Goal: Task Accomplishment & Management: Use online tool/utility

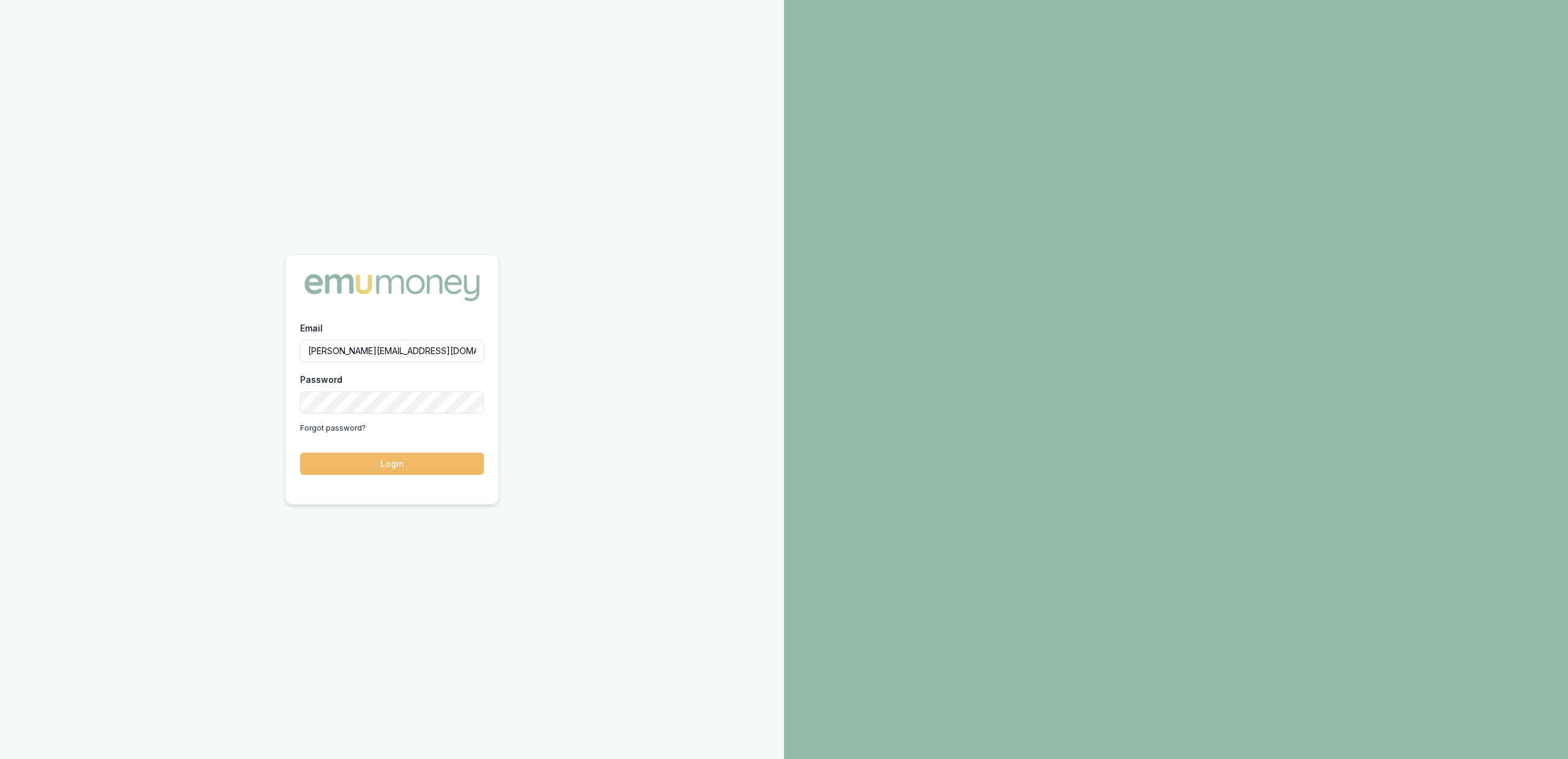
click at [411, 457] on button "Login" at bounding box center [392, 464] width 184 height 22
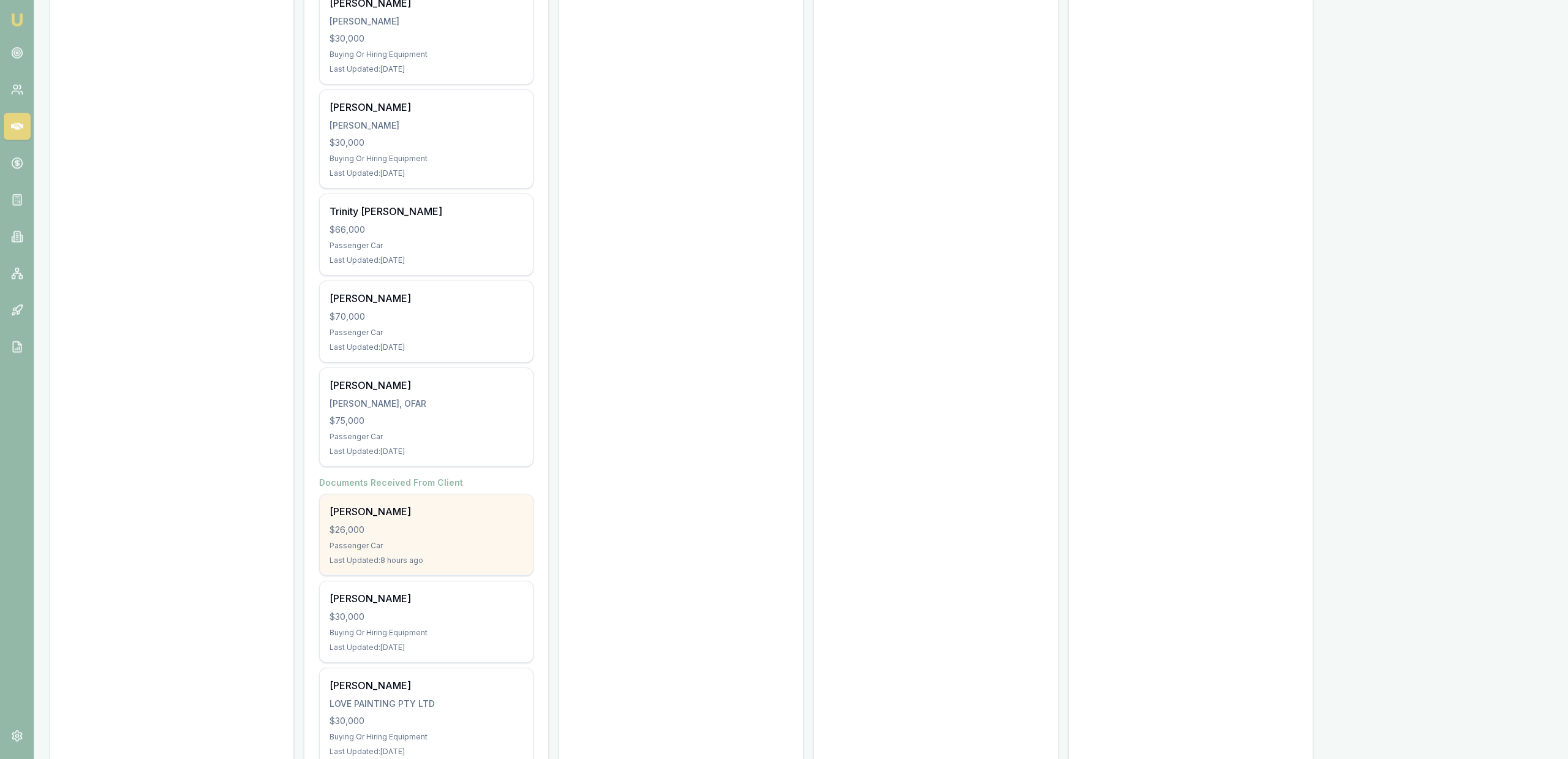
scroll to position [2691, 0]
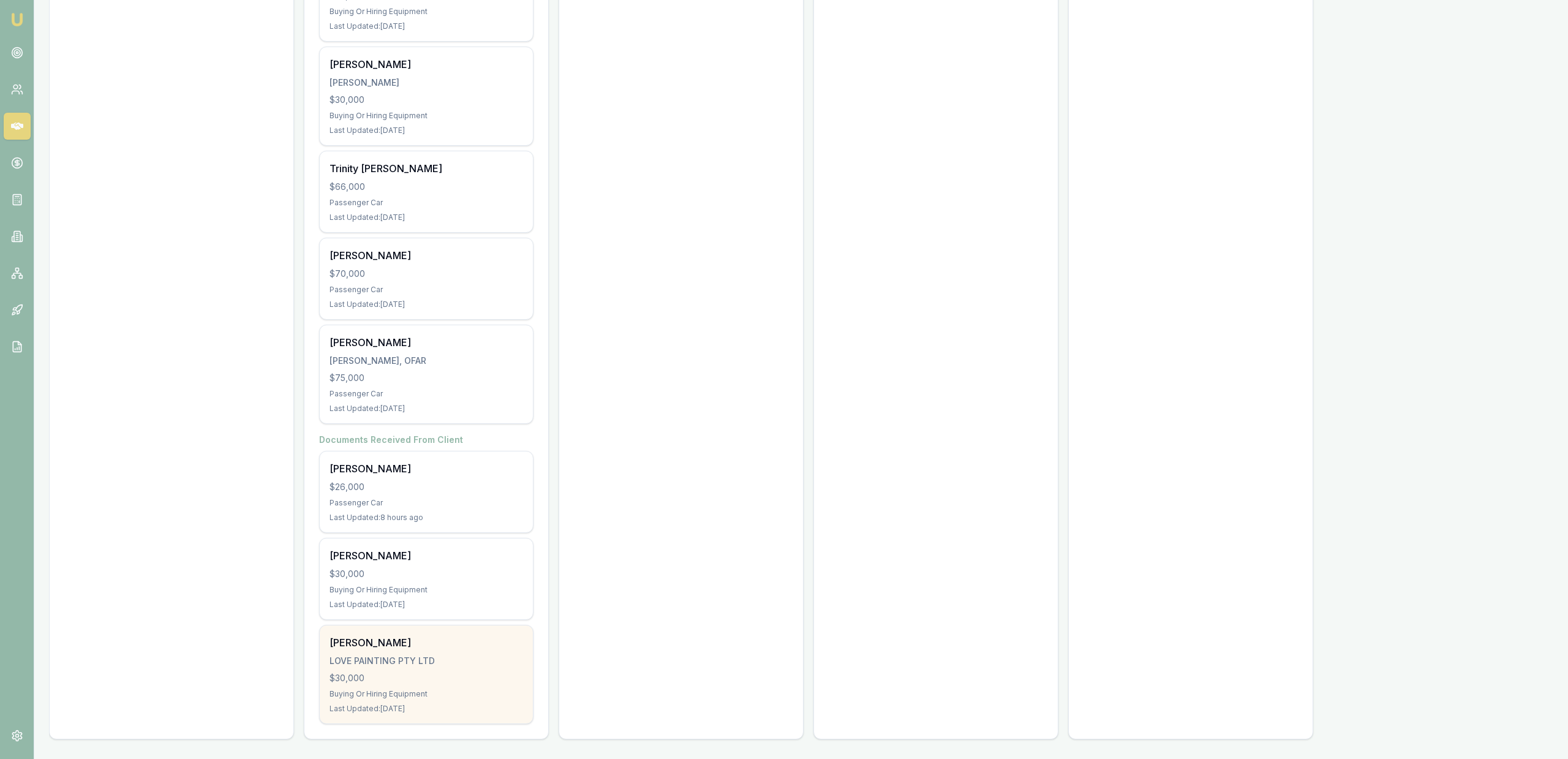
click at [466, 657] on div "LOVE PAINTING PTY LTD" at bounding box center [426, 661] width 193 height 12
click at [398, 683] on div "$30,000" at bounding box center [426, 678] width 193 height 12
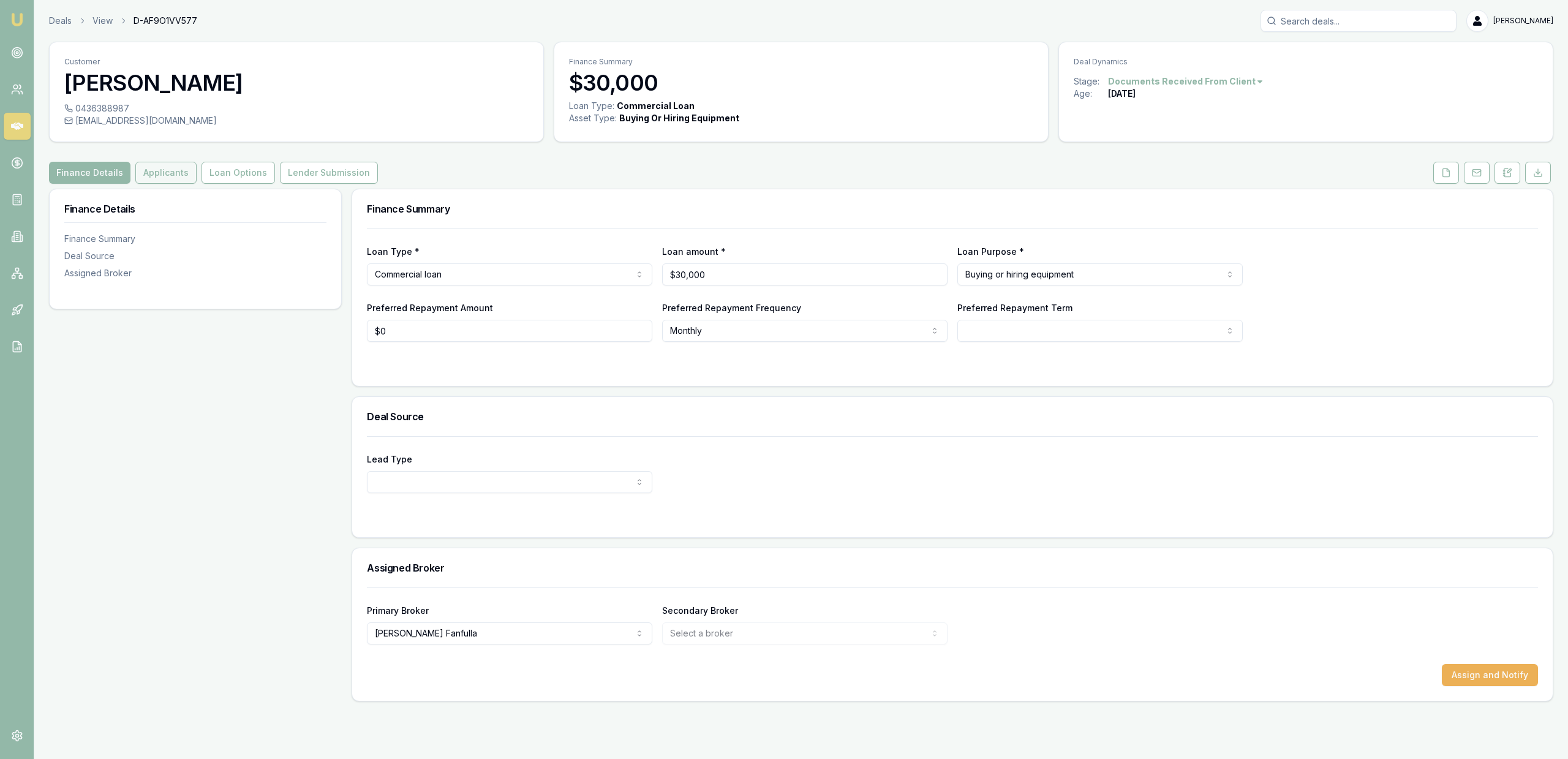
click at [165, 178] on button "Applicants" at bounding box center [166, 173] width 61 height 22
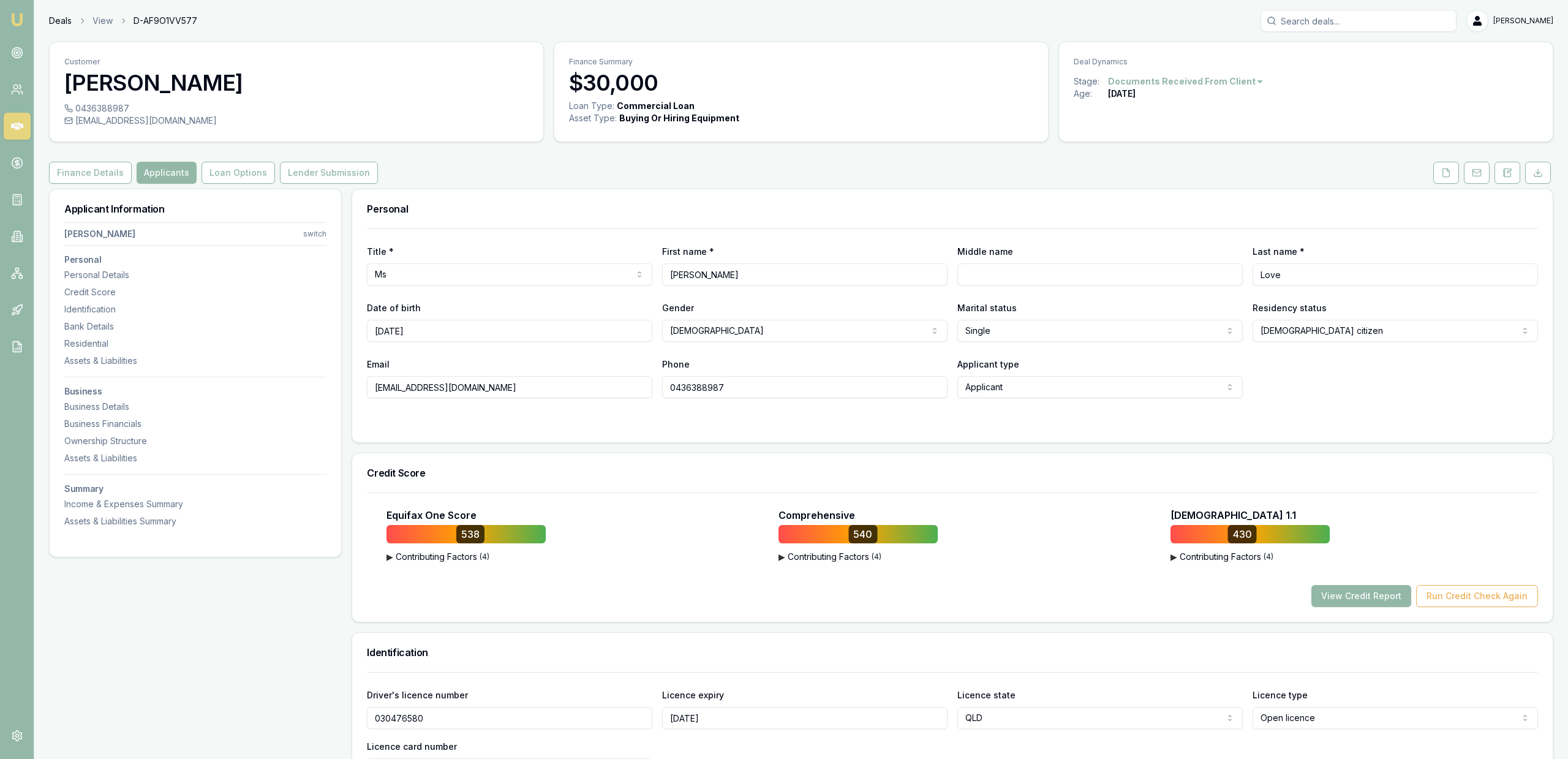
click at [57, 17] on div "Deals View D-AF9O1VV577 Jackson Fanfulla" at bounding box center [801, 20] width 1505 height 22
click at [57, 26] on link "Deals" at bounding box center [61, 20] width 23 height 12
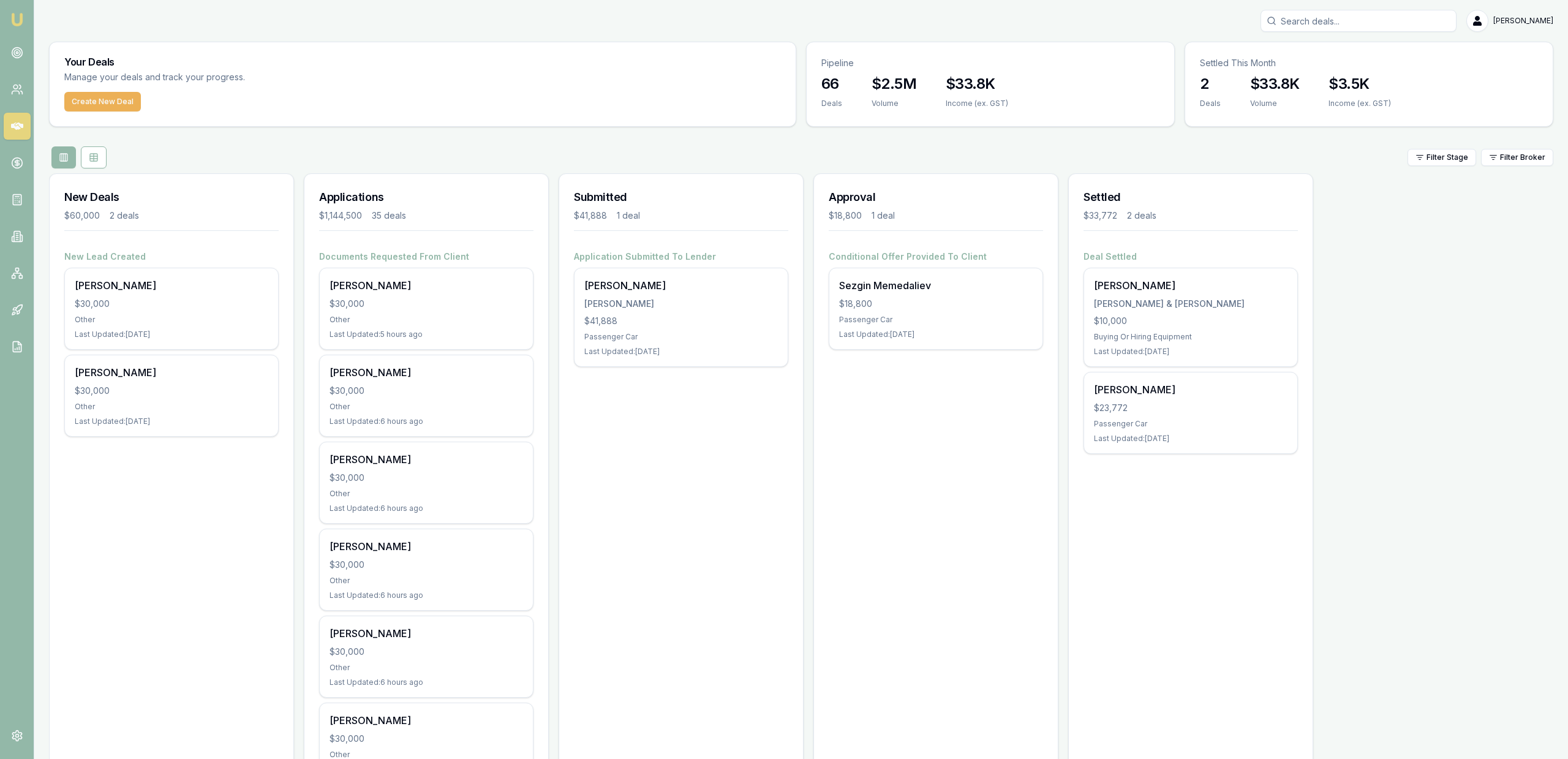
click at [1404, 21] on input "Search deals" at bounding box center [1358, 20] width 196 height 22
click at [1366, 31] on input "wayjne" at bounding box center [1358, 20] width 196 height 22
type input "wayne"
click at [1362, 64] on p "0429506327" at bounding box center [1359, 65] width 185 height 12
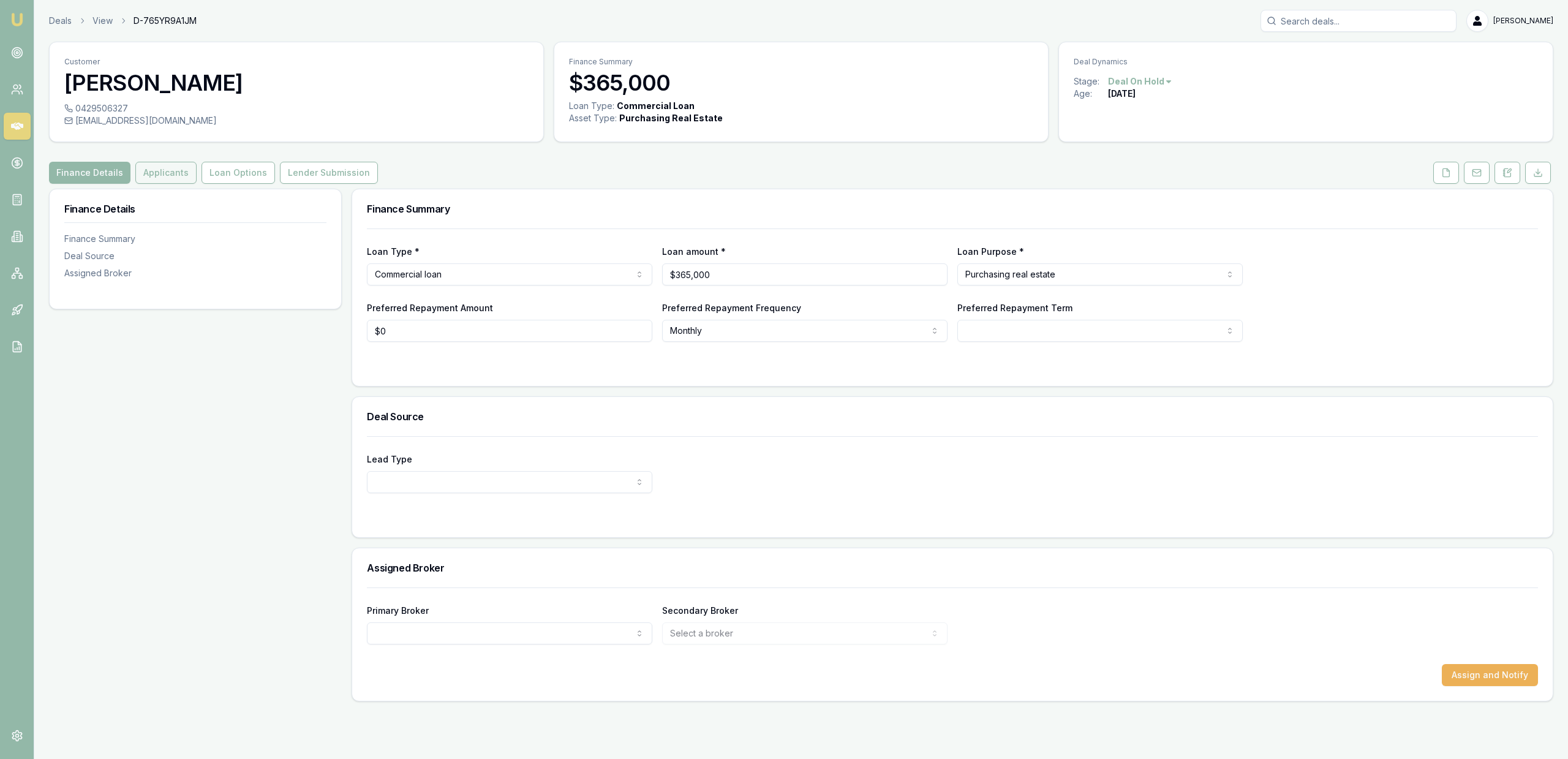
click at [179, 165] on button "Applicants" at bounding box center [166, 173] width 61 height 22
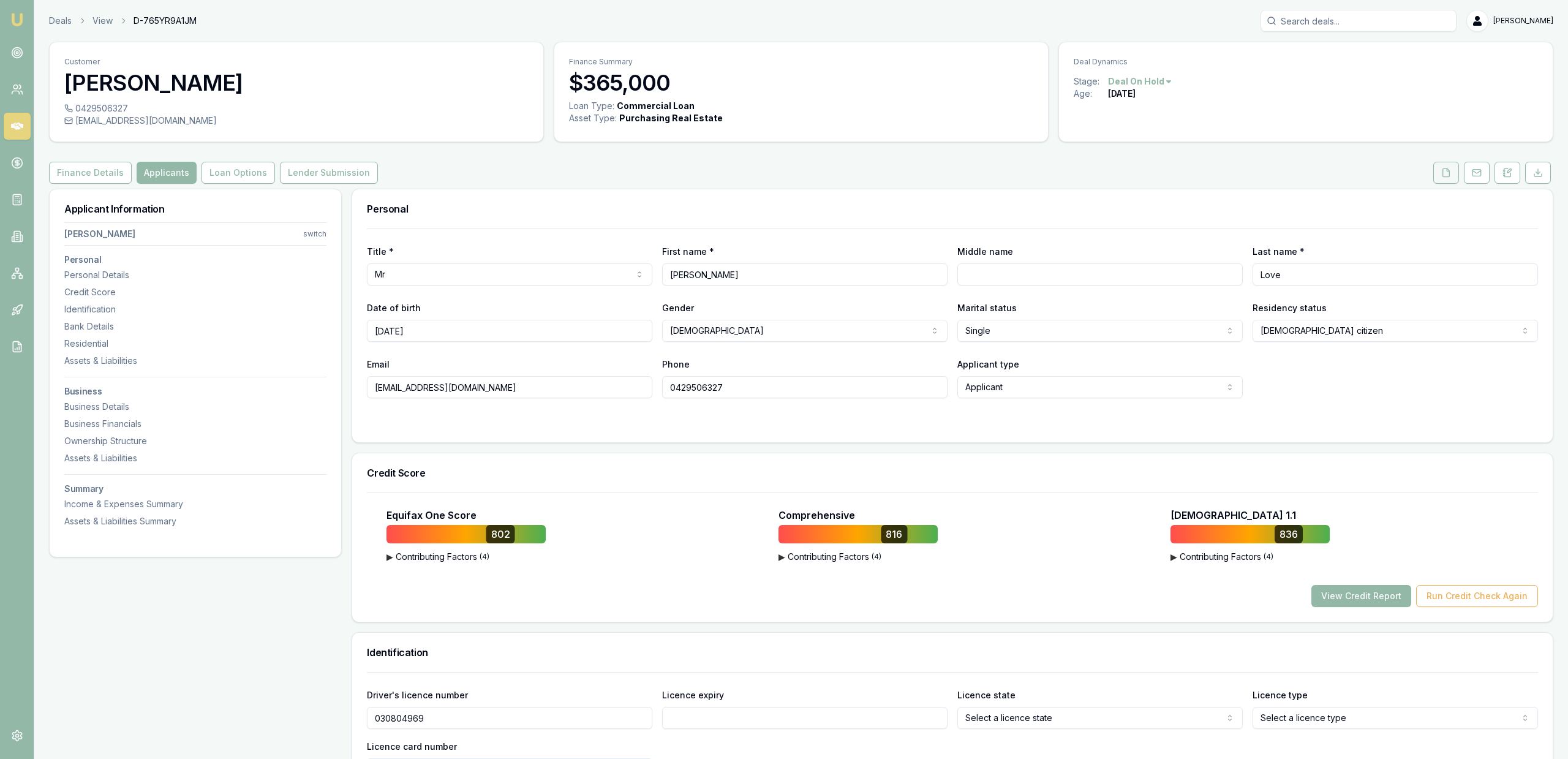
click at [1444, 170] on icon at bounding box center [1446, 172] width 10 height 10
click at [1475, 177] on icon at bounding box center [1477, 172] width 10 height 10
click at [1468, 173] on button at bounding box center [1477, 173] width 26 height 22
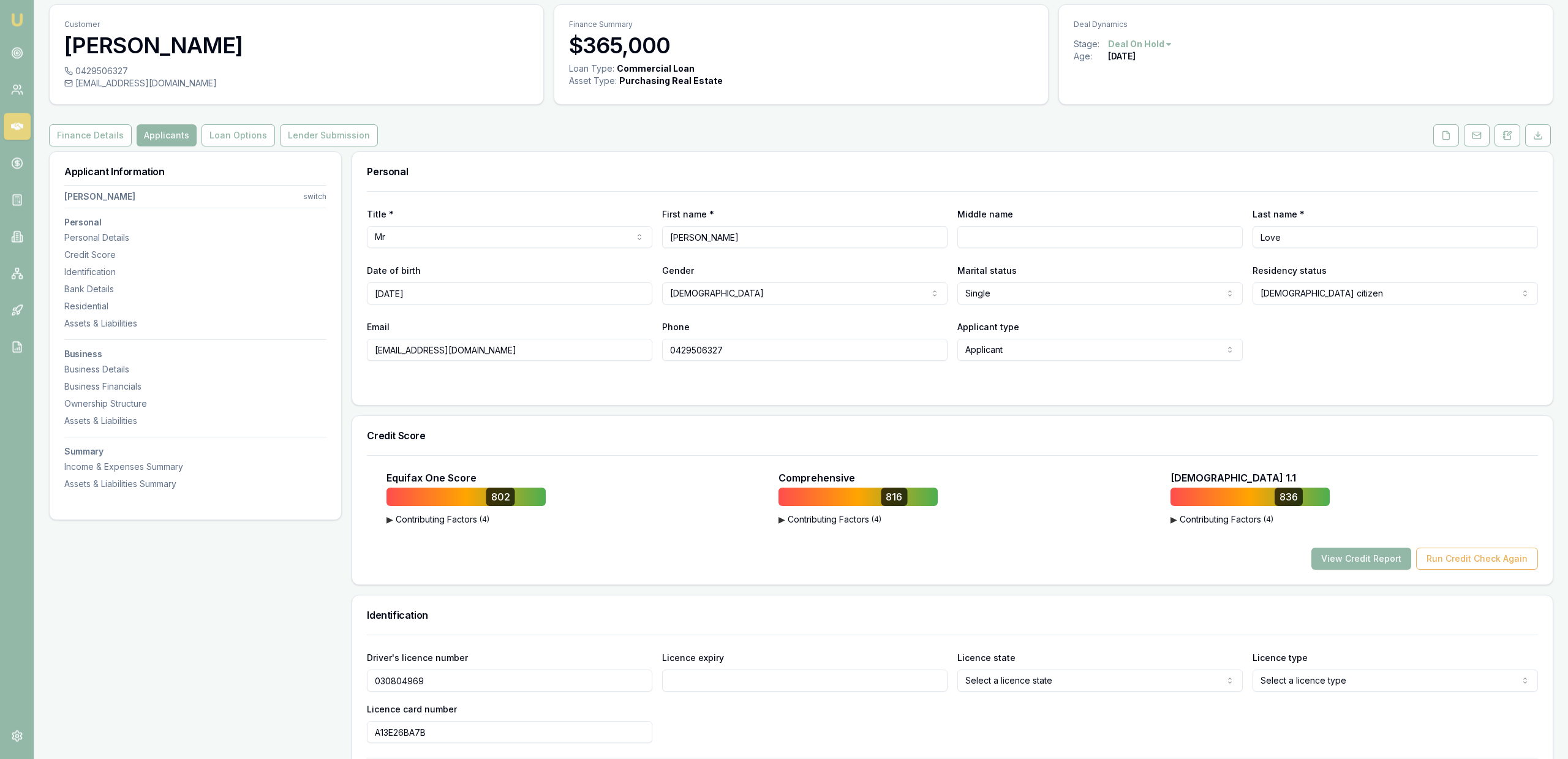
scroll to position [89, 0]
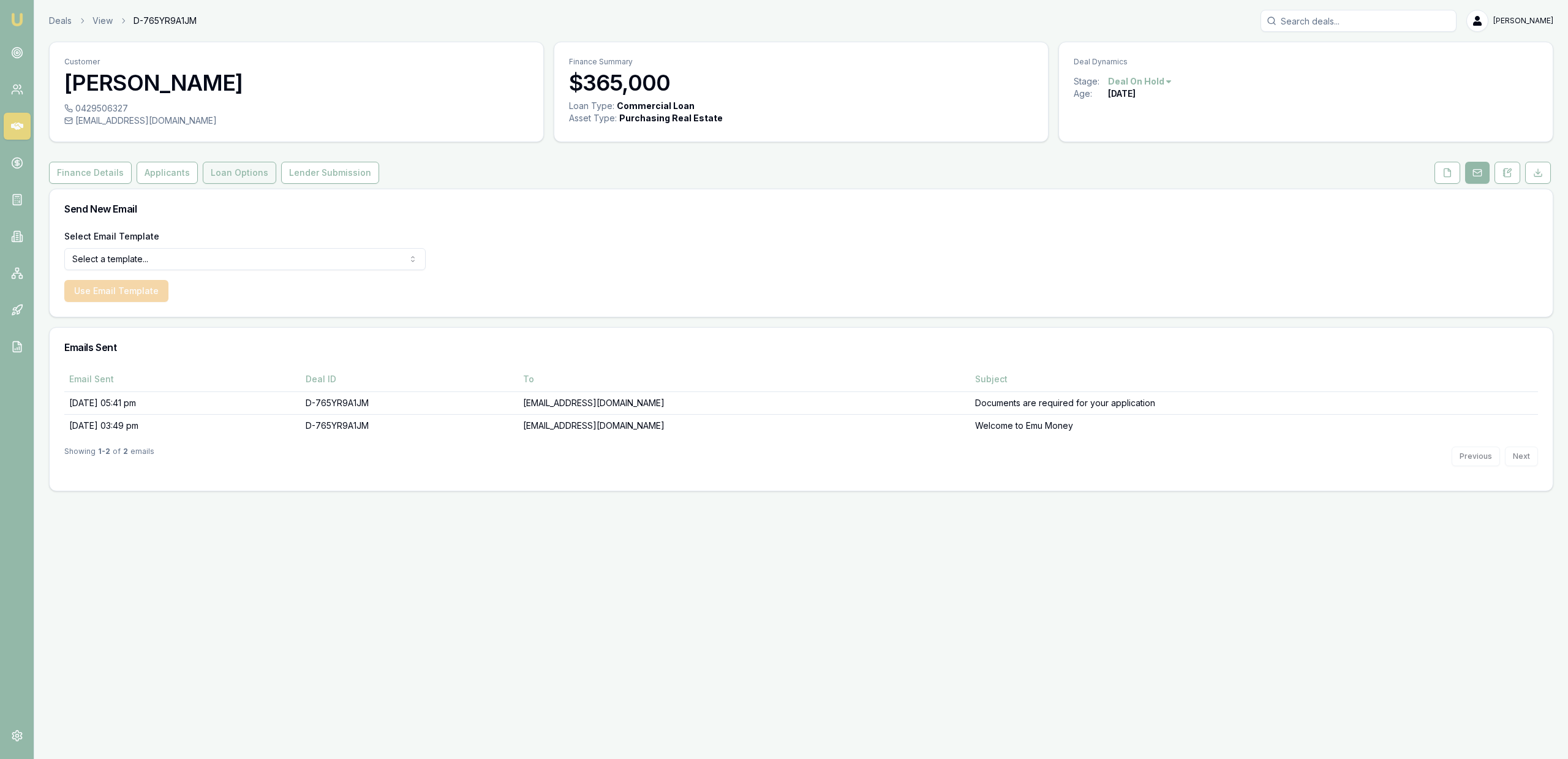
click at [240, 181] on button "Loan Options" at bounding box center [239, 173] width 73 height 22
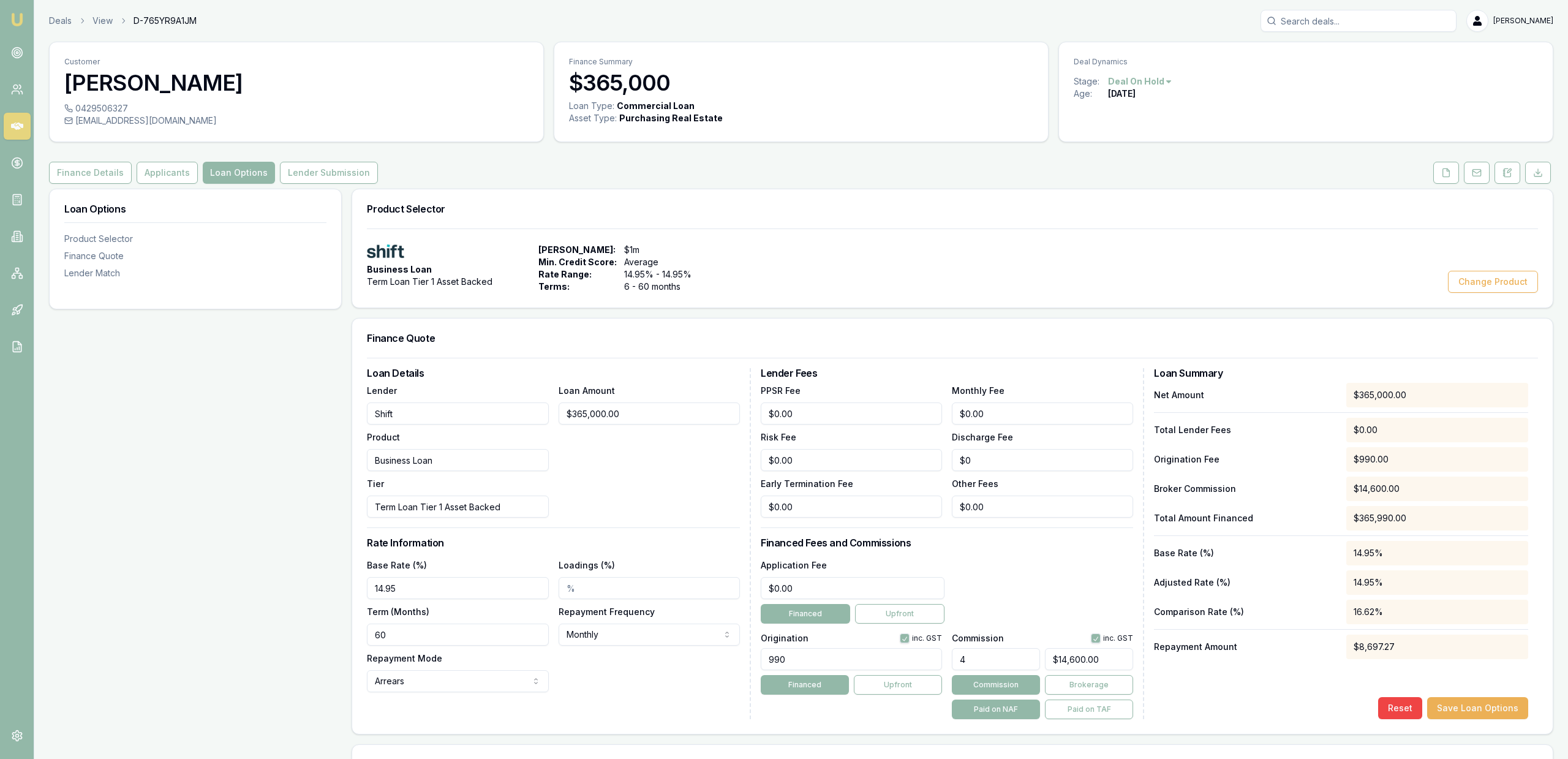
click at [400, 406] on input "Shift" at bounding box center [457, 413] width 181 height 22
click at [401, 411] on input "Shift" at bounding box center [457, 413] width 181 height 22
click at [212, 416] on div "Loan Options Product Selector Finance Quote Lender Match" at bounding box center [195, 640] width 293 height 903
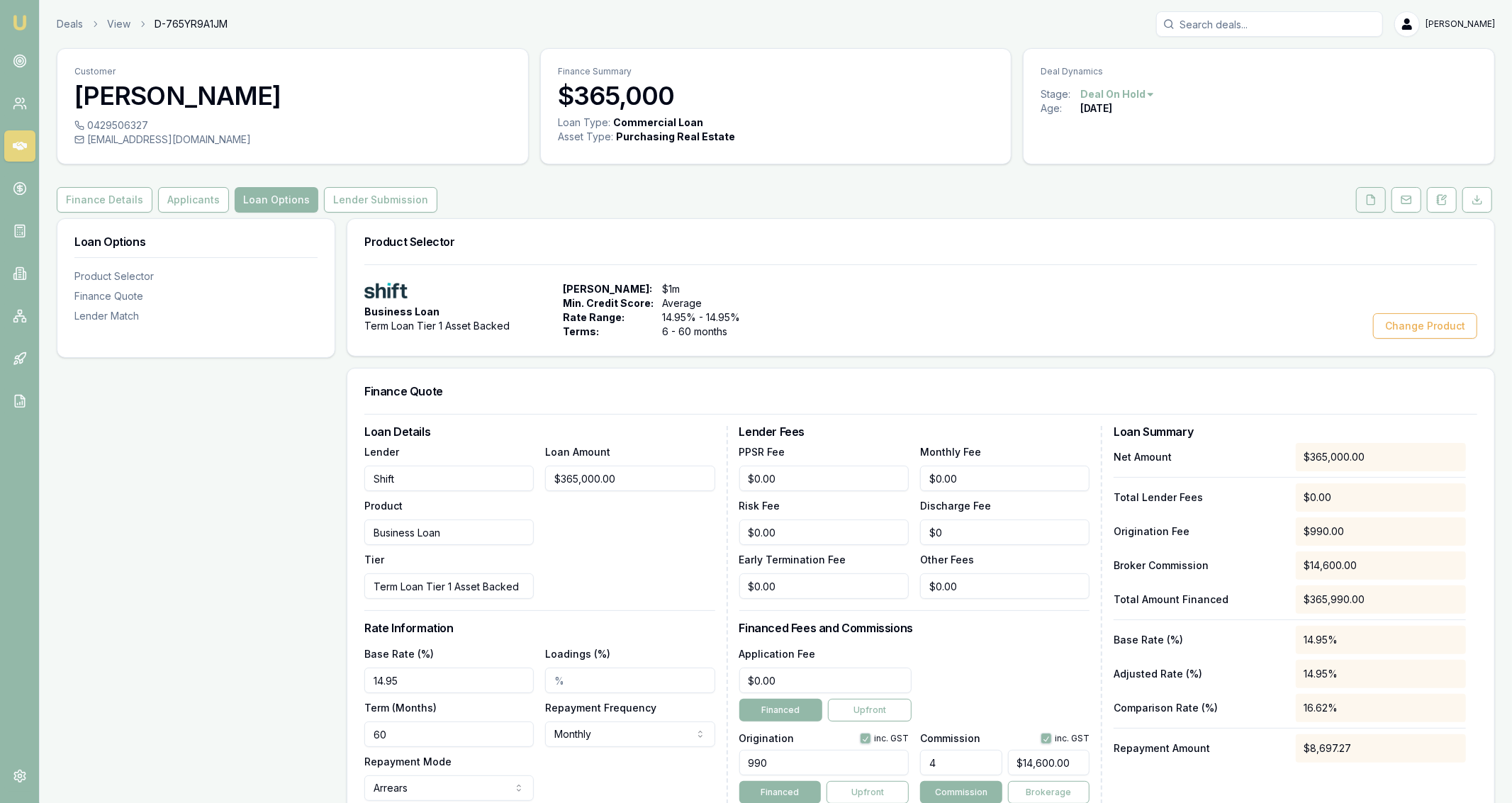
click at [1369, 208] on button at bounding box center [1371, 200] width 30 height 26
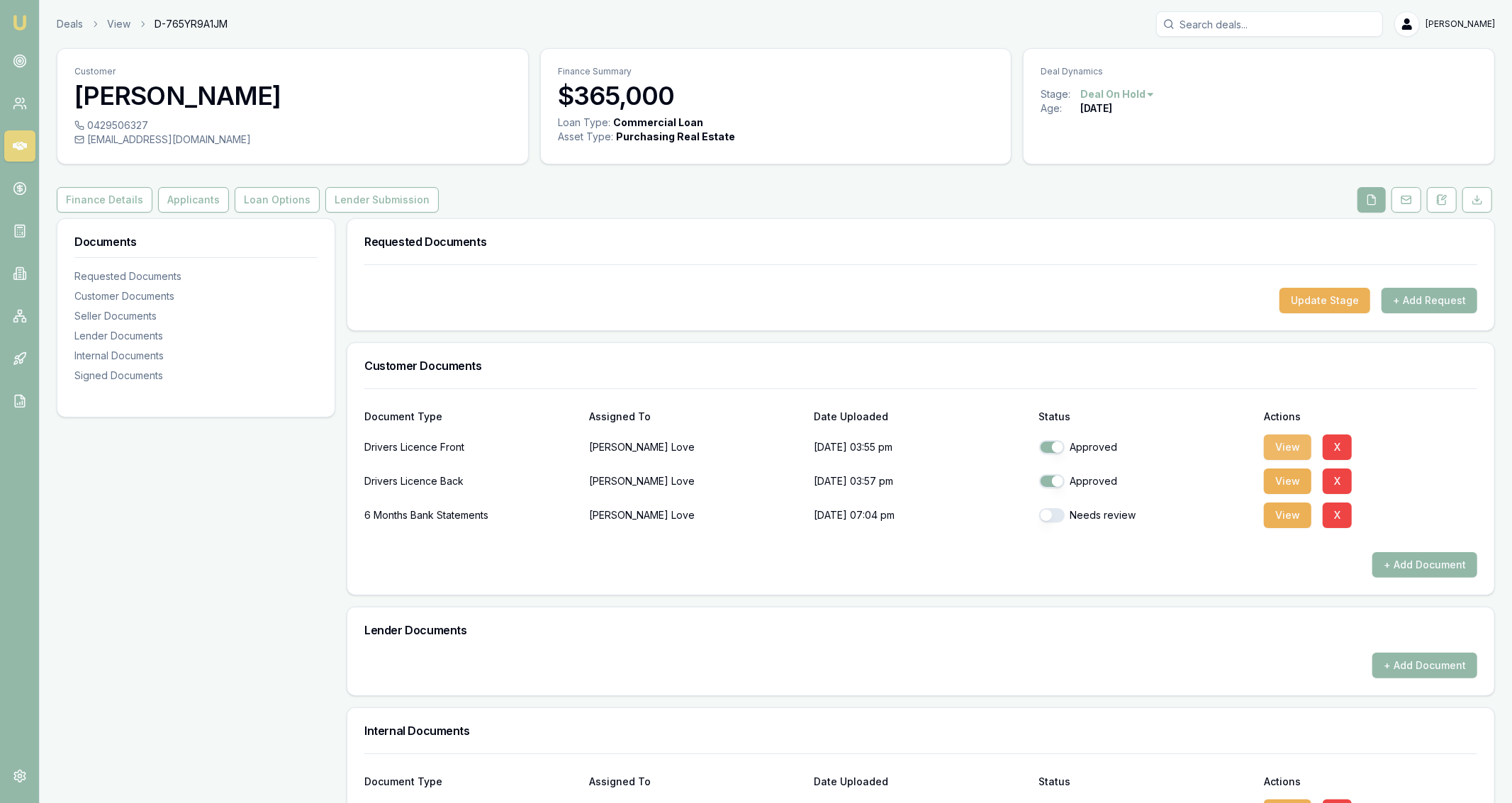
click at [1267, 449] on button "View" at bounding box center [1288, 447] width 47 height 26
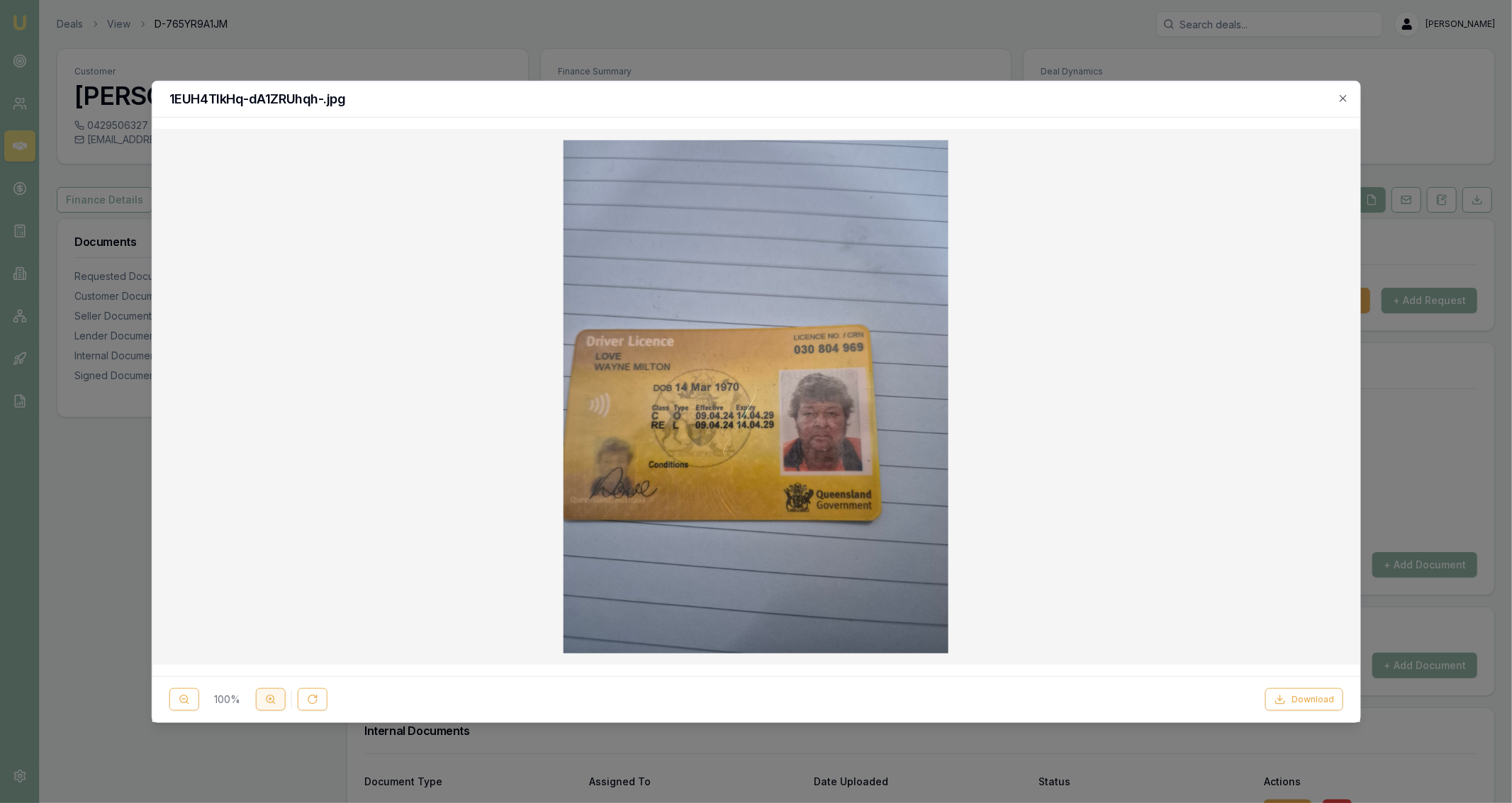
click at [270, 705] on icon at bounding box center [269, 699] width 11 height 11
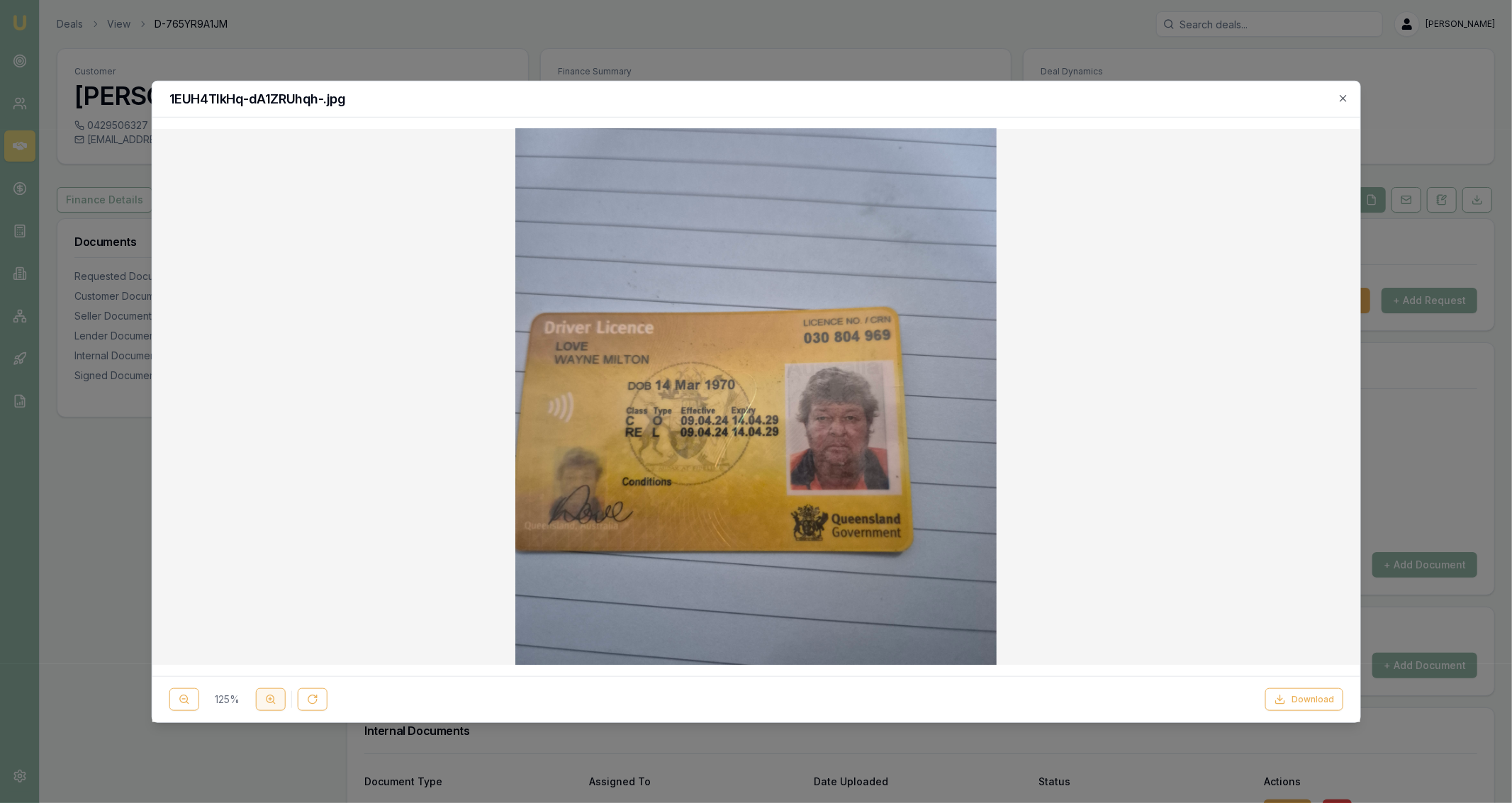
click at [272, 706] on button at bounding box center [270, 699] width 30 height 23
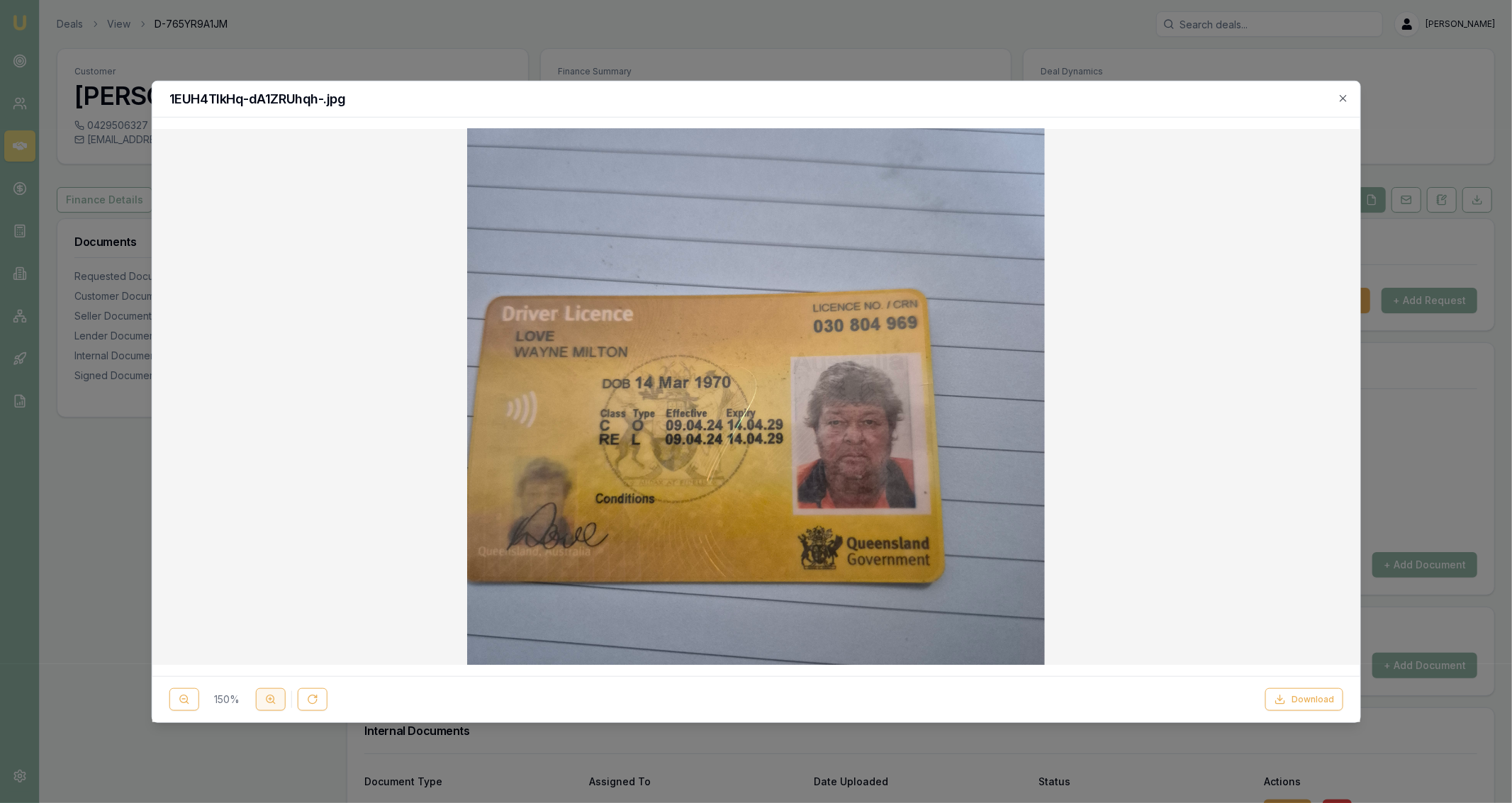
drag, startPoint x: 272, startPoint y: 706, endPoint x: 271, endPoint y: 691, distance: 15.0
click at [271, 703] on button at bounding box center [270, 699] width 30 height 23
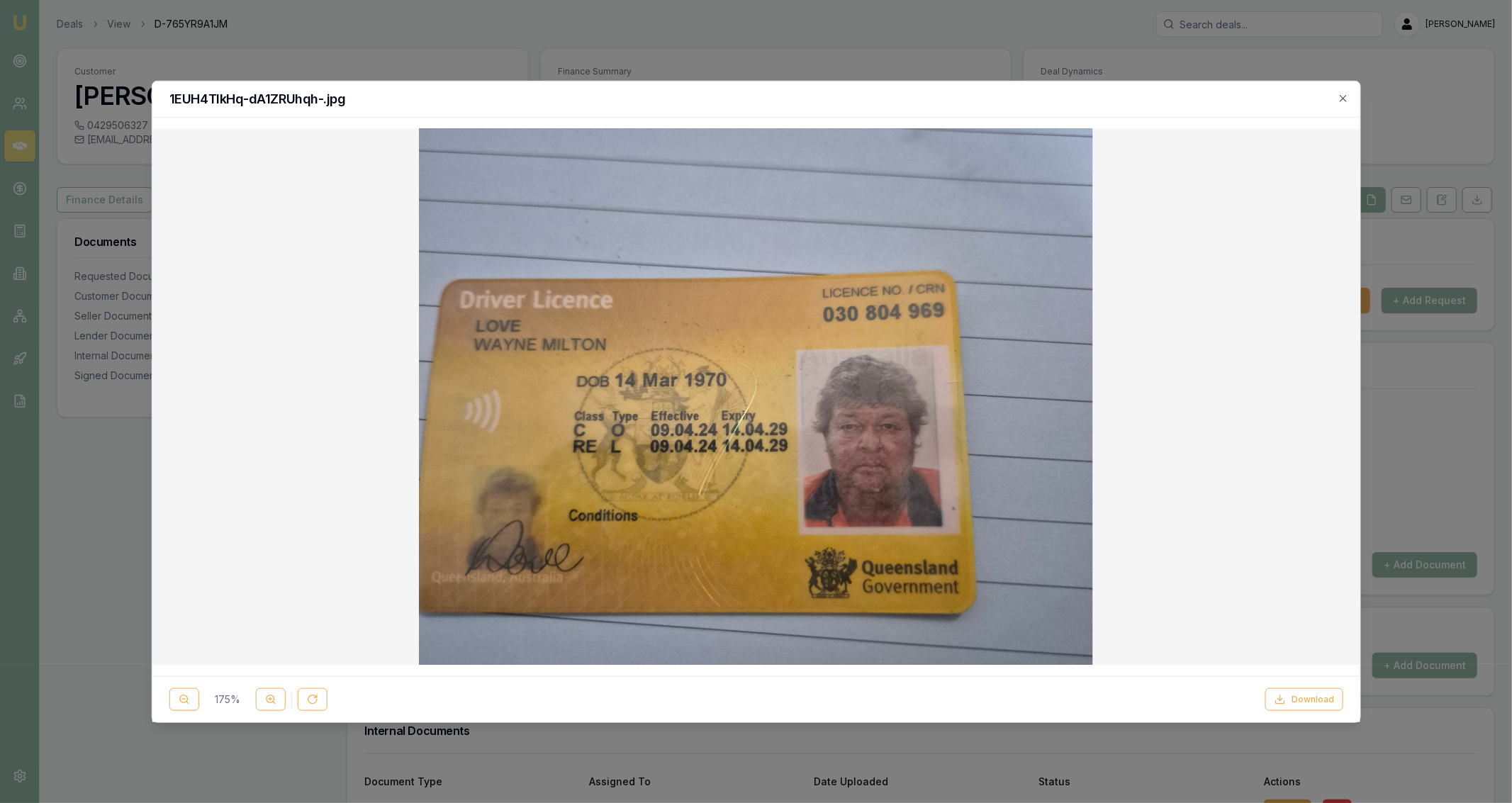
click at [576, 27] on div at bounding box center [756, 402] width 1512 height 803
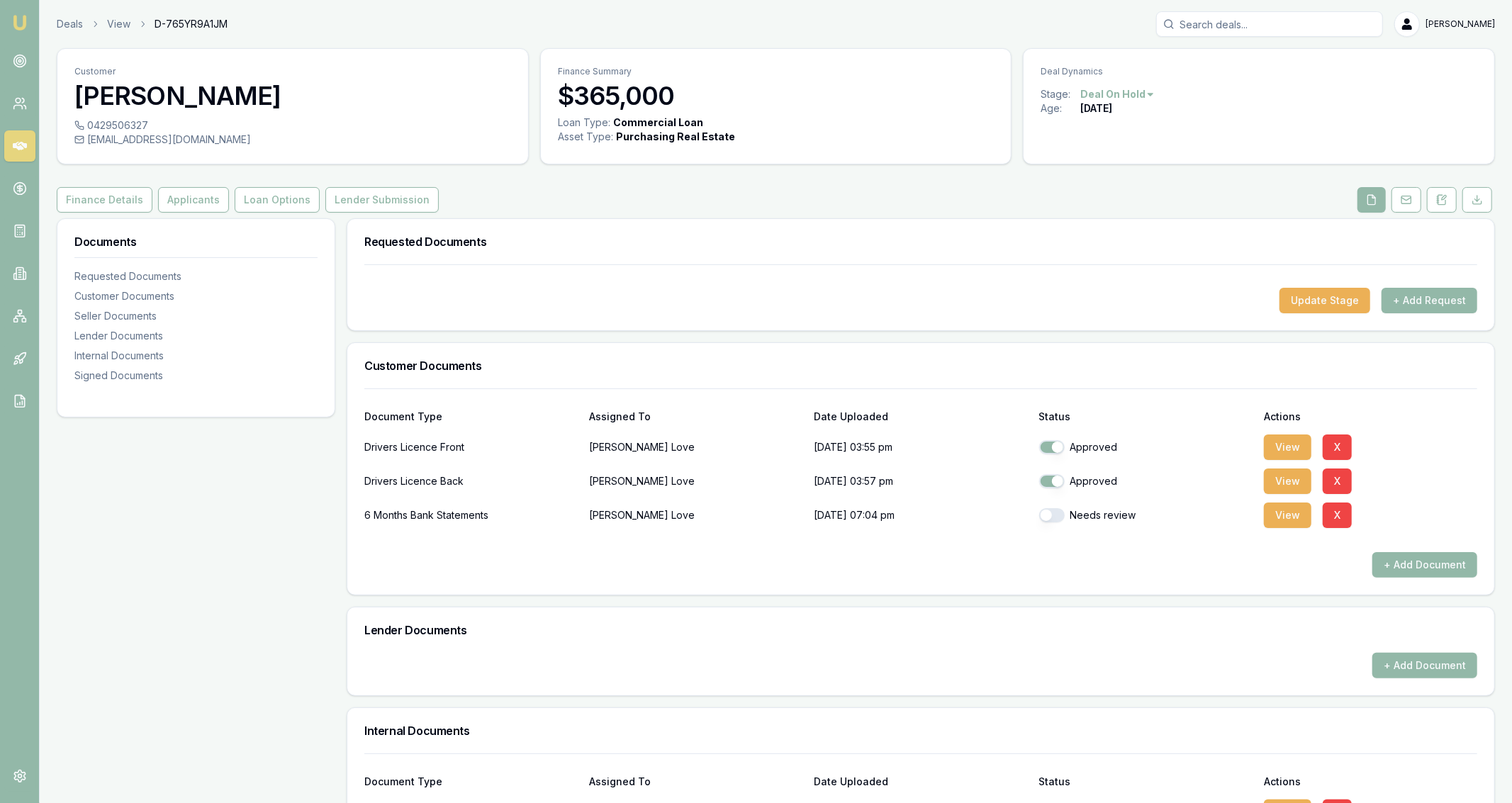
click at [165, 132] on div "0429506327" at bounding box center [293, 125] width 437 height 14
click at [165, 134] on div "0429506327 lovepainters@gmail.com" at bounding box center [293, 140] width 471 height 45
click at [165, 135] on div "lovepainters@gmail.com" at bounding box center [293, 139] width 437 height 14
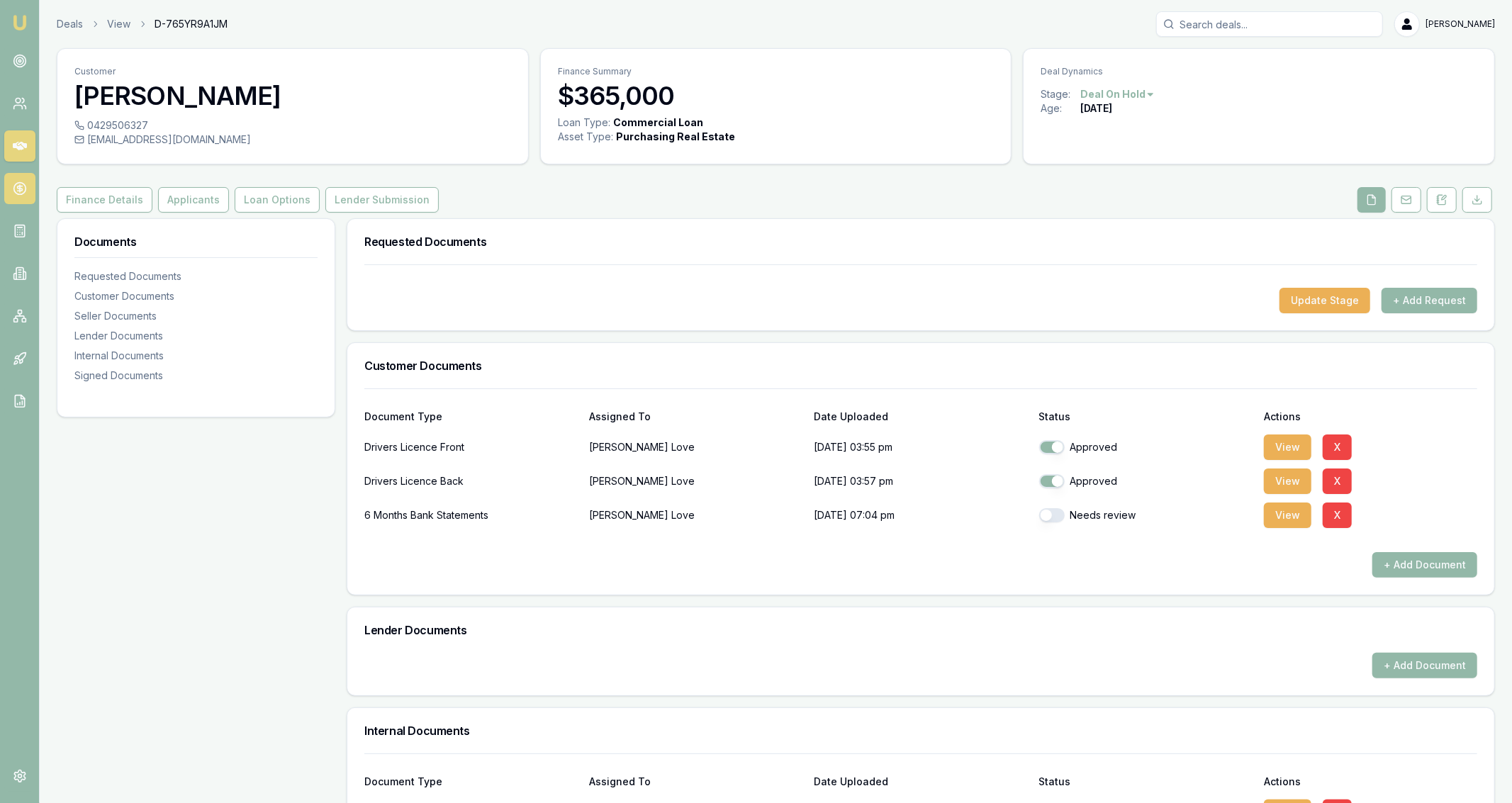
copy icon
drag, startPoint x: 148, startPoint y: 175, endPoint x: 152, endPoint y: 183, distance: 8.9
click at [151, 178] on div "Customer Wayne Love 0429506327 lovepainters@gmail.com Finance Summary $365,000 …" at bounding box center [776, 585] width 1439 height 1075
click at [166, 194] on button "Applicants" at bounding box center [193, 200] width 71 height 26
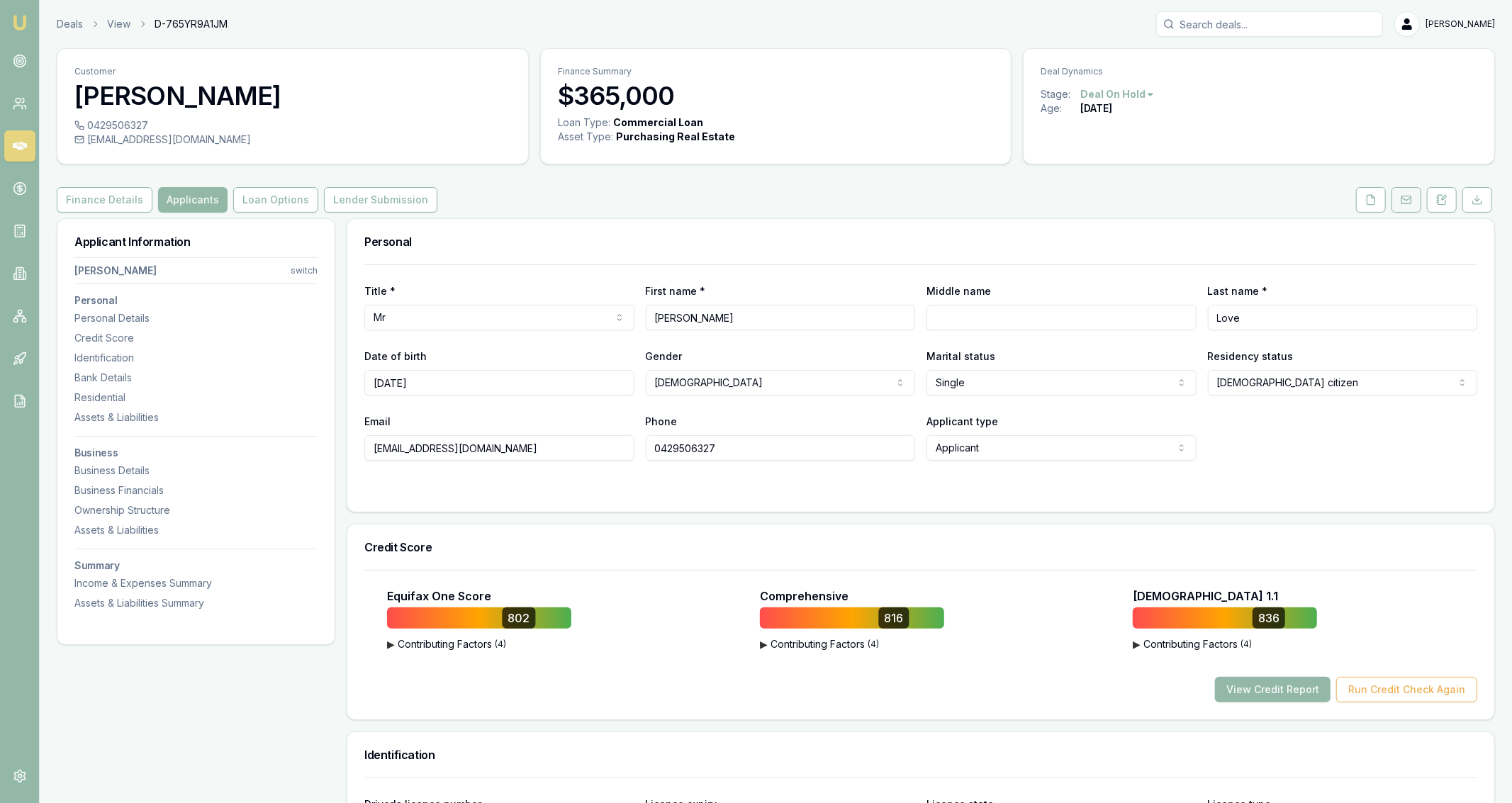
click at [1406, 195] on icon at bounding box center [1406, 199] width 11 height 11
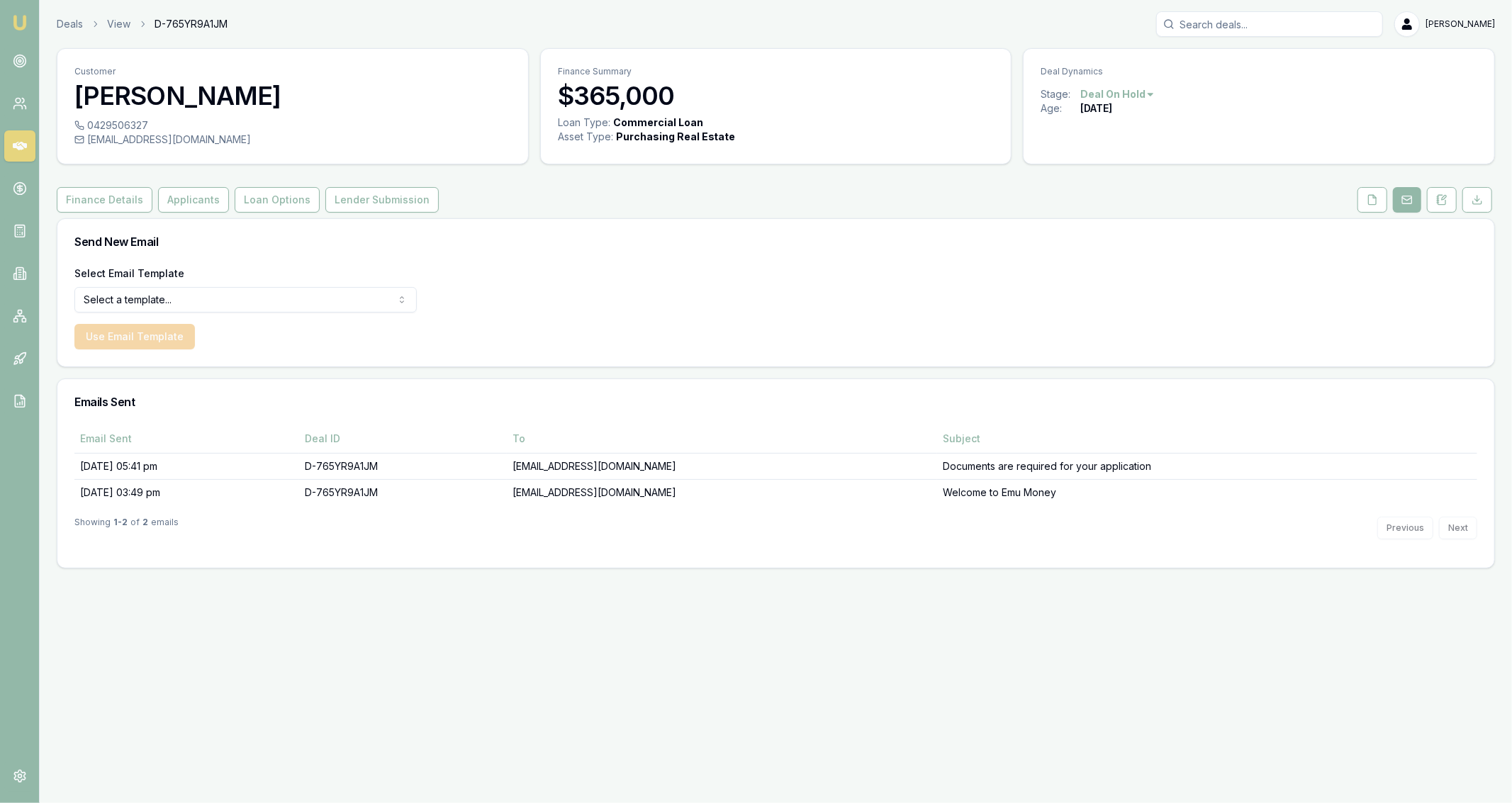
click at [1340, 204] on div "Finance Details Applicants Loan Options Lender Submission" at bounding box center [776, 200] width 1439 height 26
click at [1370, 205] on icon at bounding box center [1372, 199] width 11 height 11
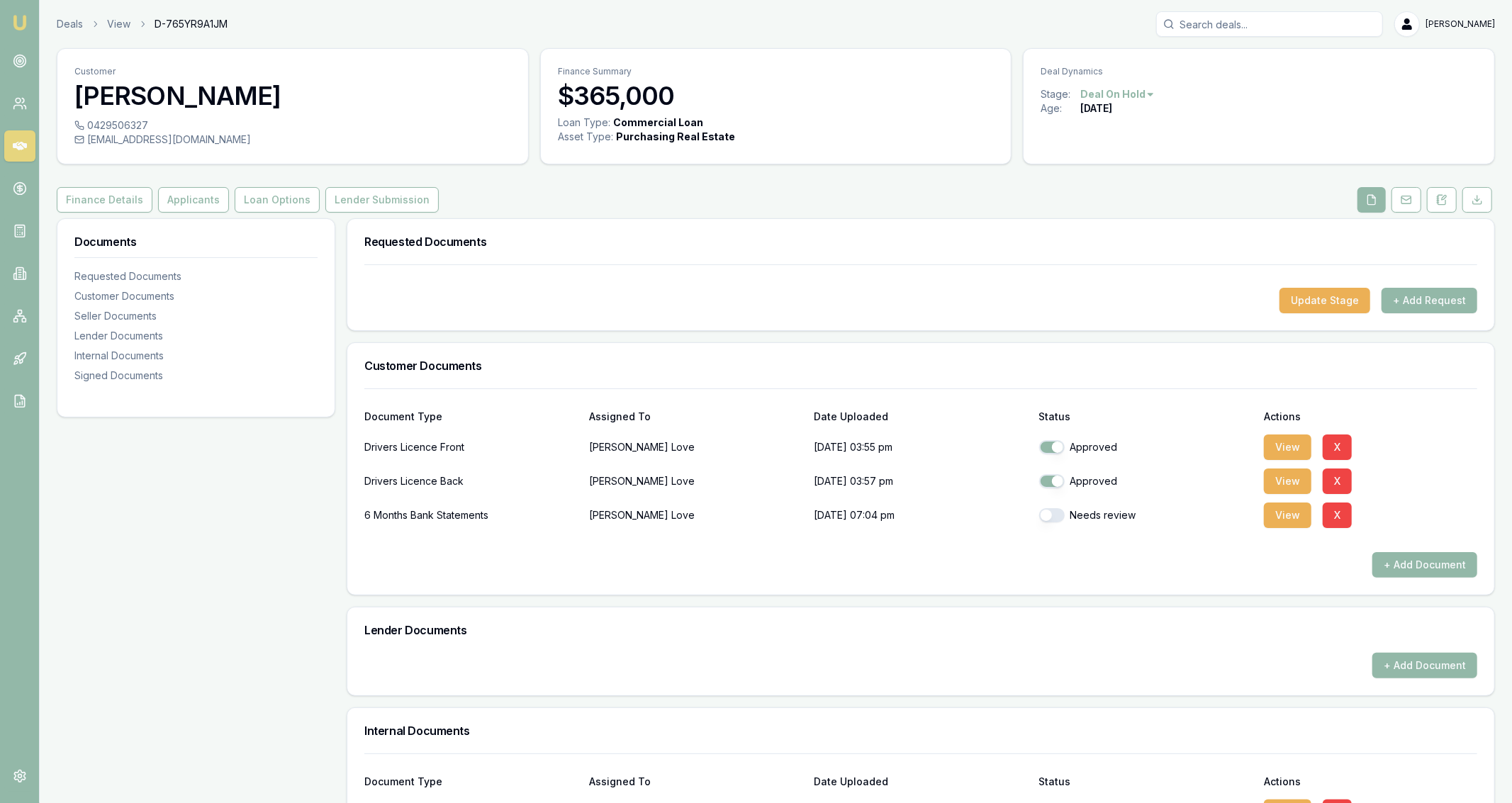
click at [1290, 432] on div "Drivers Licence Front Wayne Love 04/08/2025, 03:55 pm Approved View X" at bounding box center [921, 444] width 1113 height 34
click at [1288, 441] on button "View" at bounding box center [1288, 447] width 47 height 26
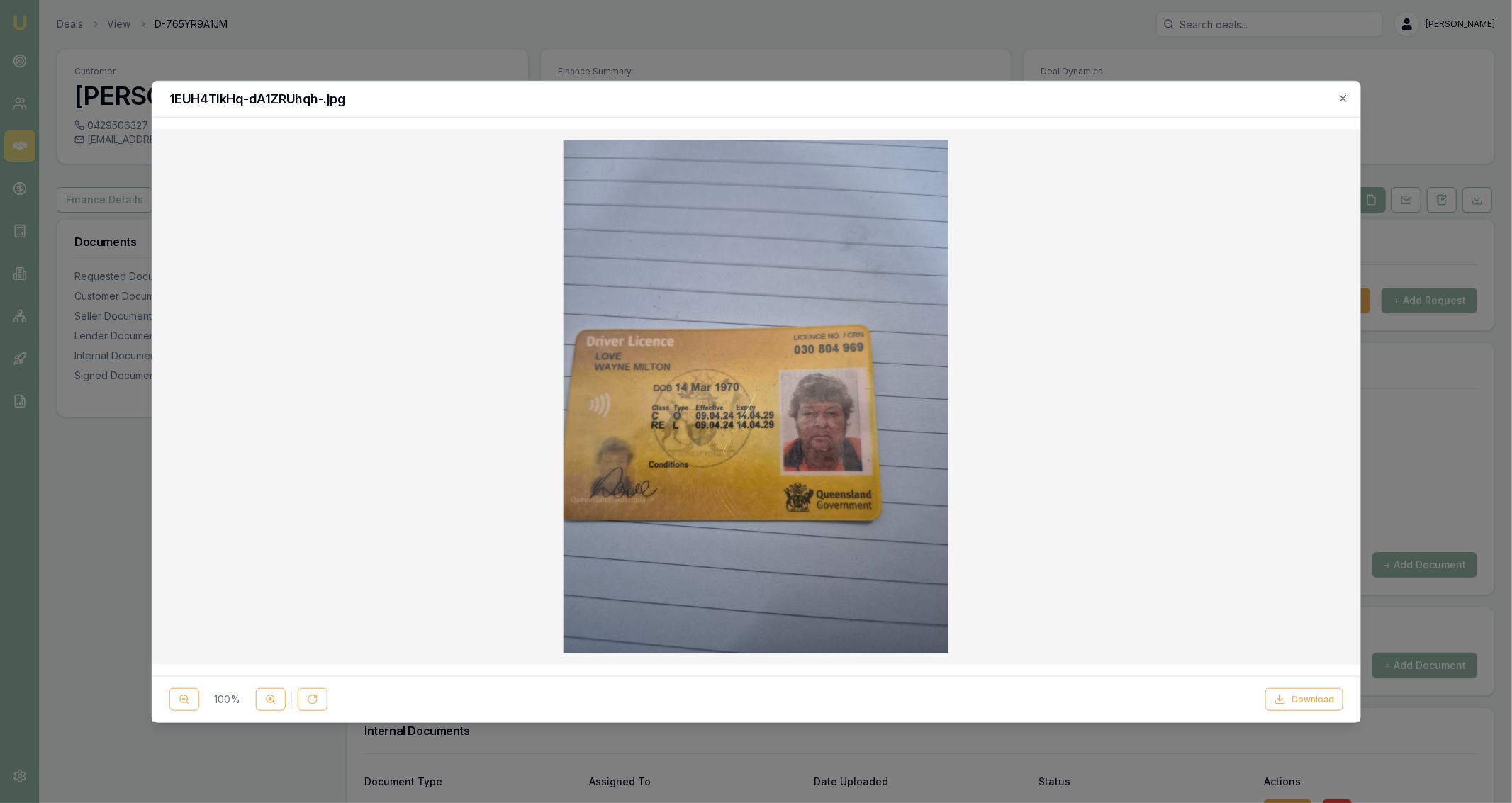
click at [557, 28] on div at bounding box center [756, 402] width 1512 height 803
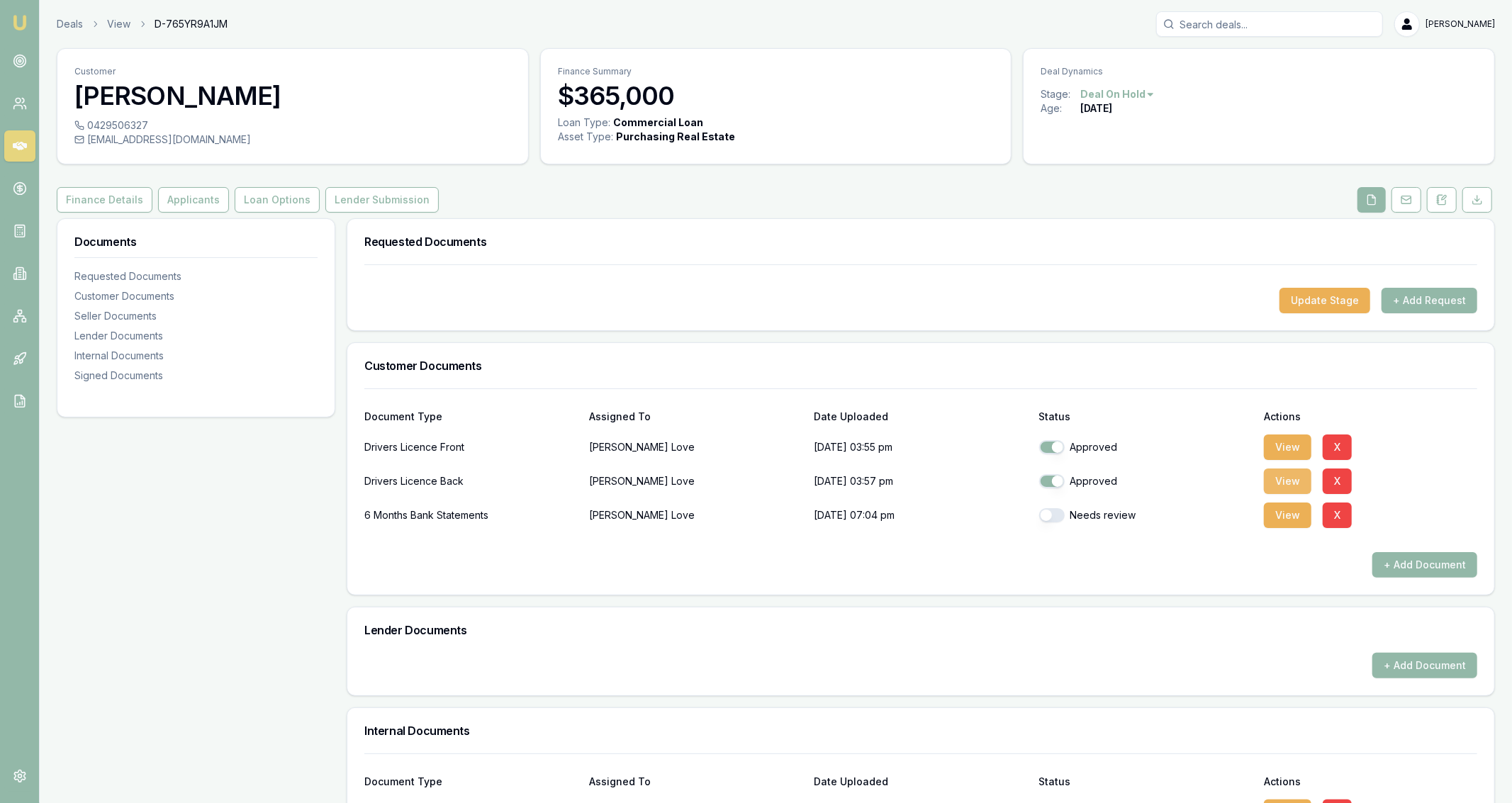
click at [1295, 488] on button "View" at bounding box center [1288, 481] width 47 height 26
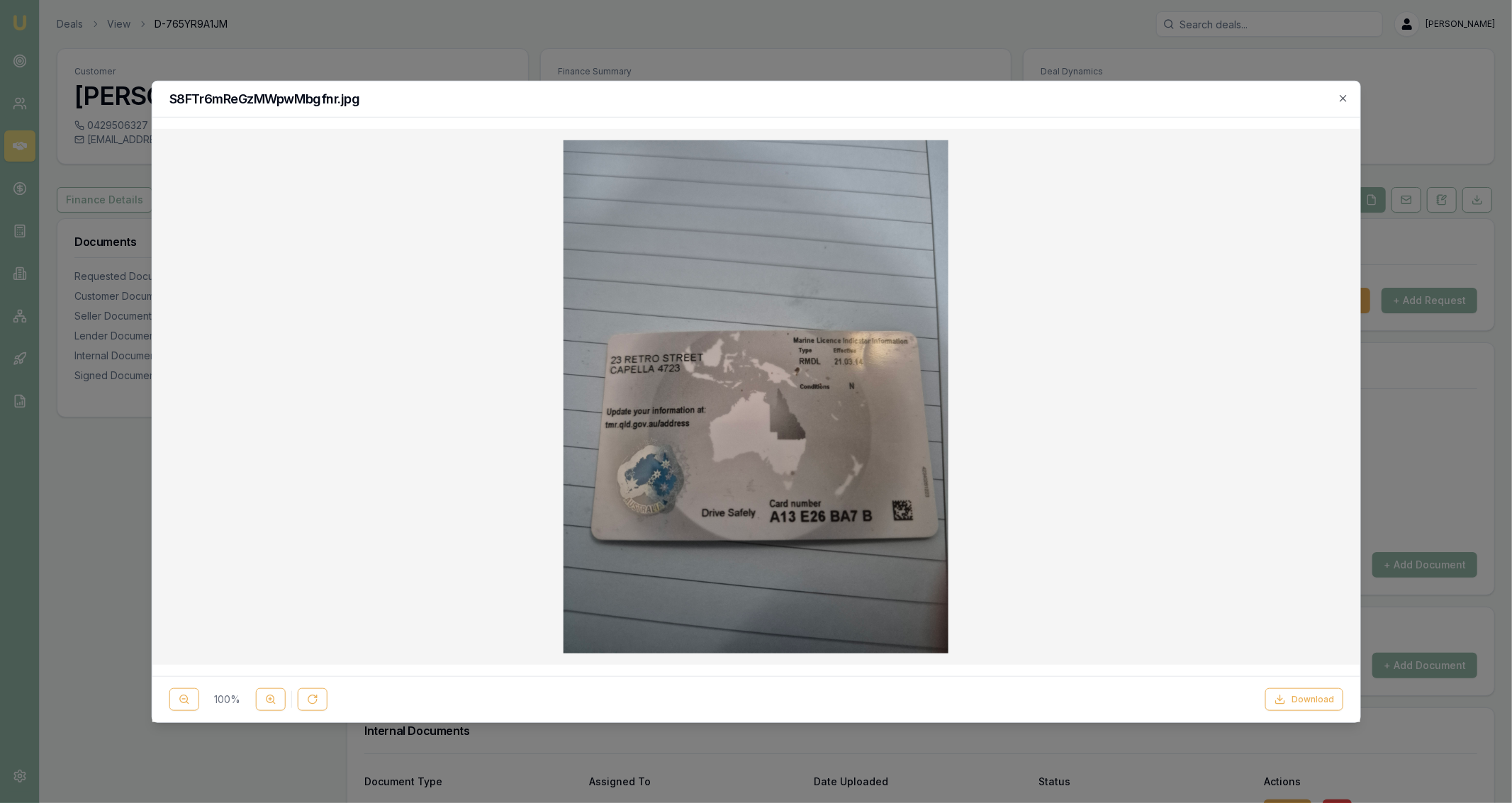
drag, startPoint x: 638, startPoint y: 49, endPoint x: 636, endPoint y: 116, distance: 67.0
click at [640, 49] on div at bounding box center [756, 402] width 1512 height 803
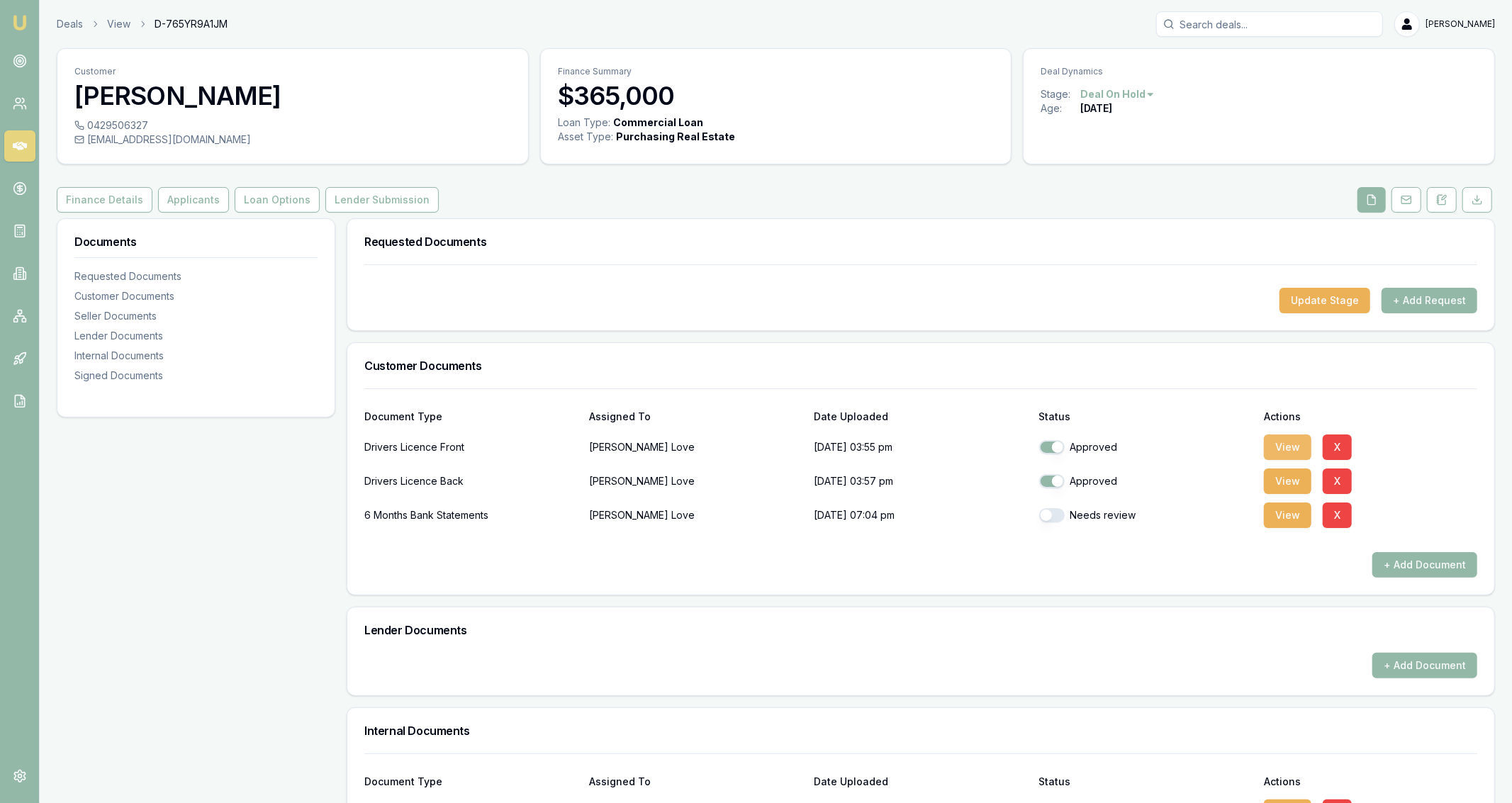
click at [1279, 453] on button "View" at bounding box center [1288, 447] width 47 height 26
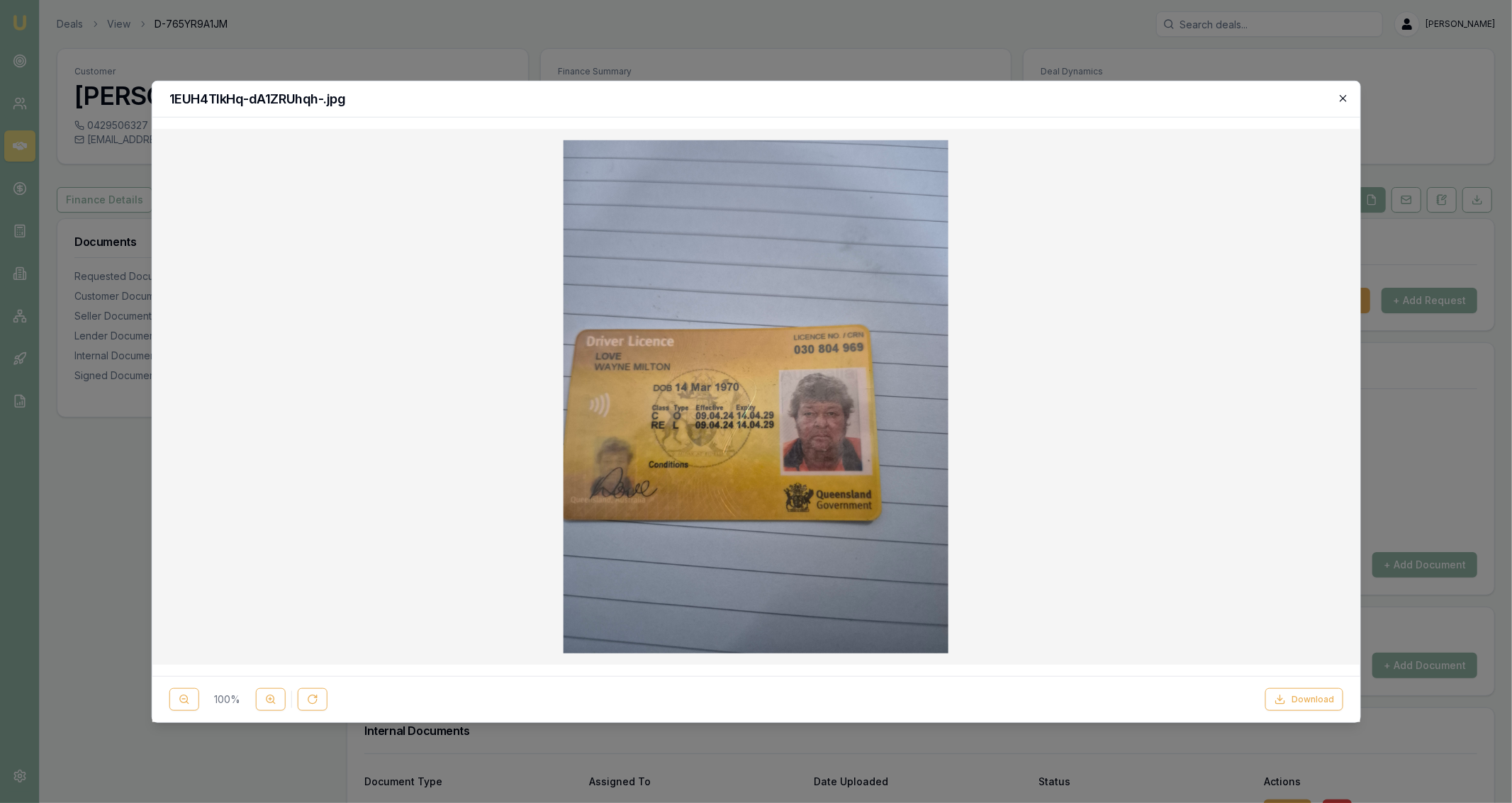
click at [1339, 100] on icon "button" at bounding box center [1343, 97] width 11 height 11
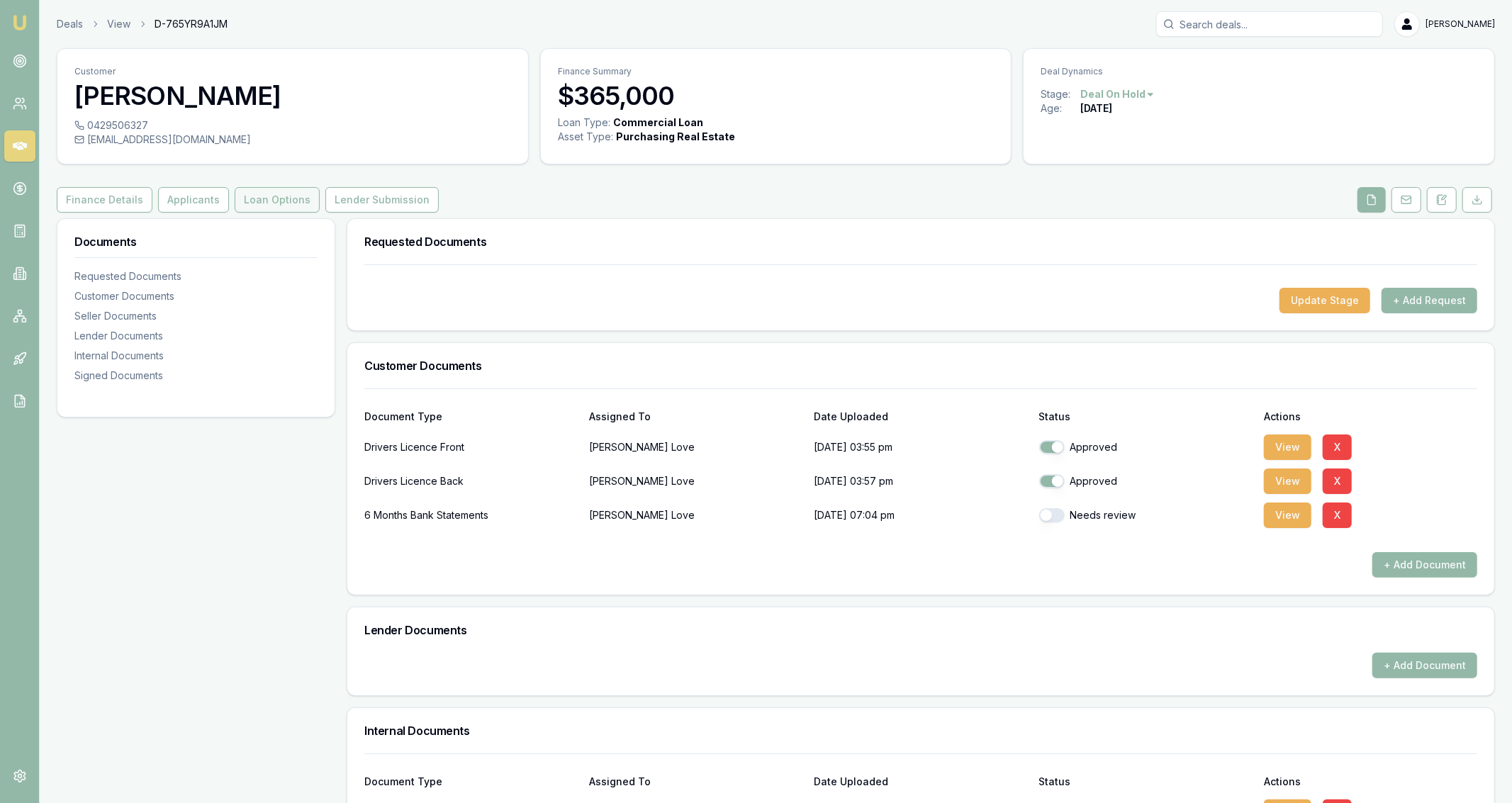
click at [289, 203] on button "Loan Options" at bounding box center [277, 200] width 85 height 26
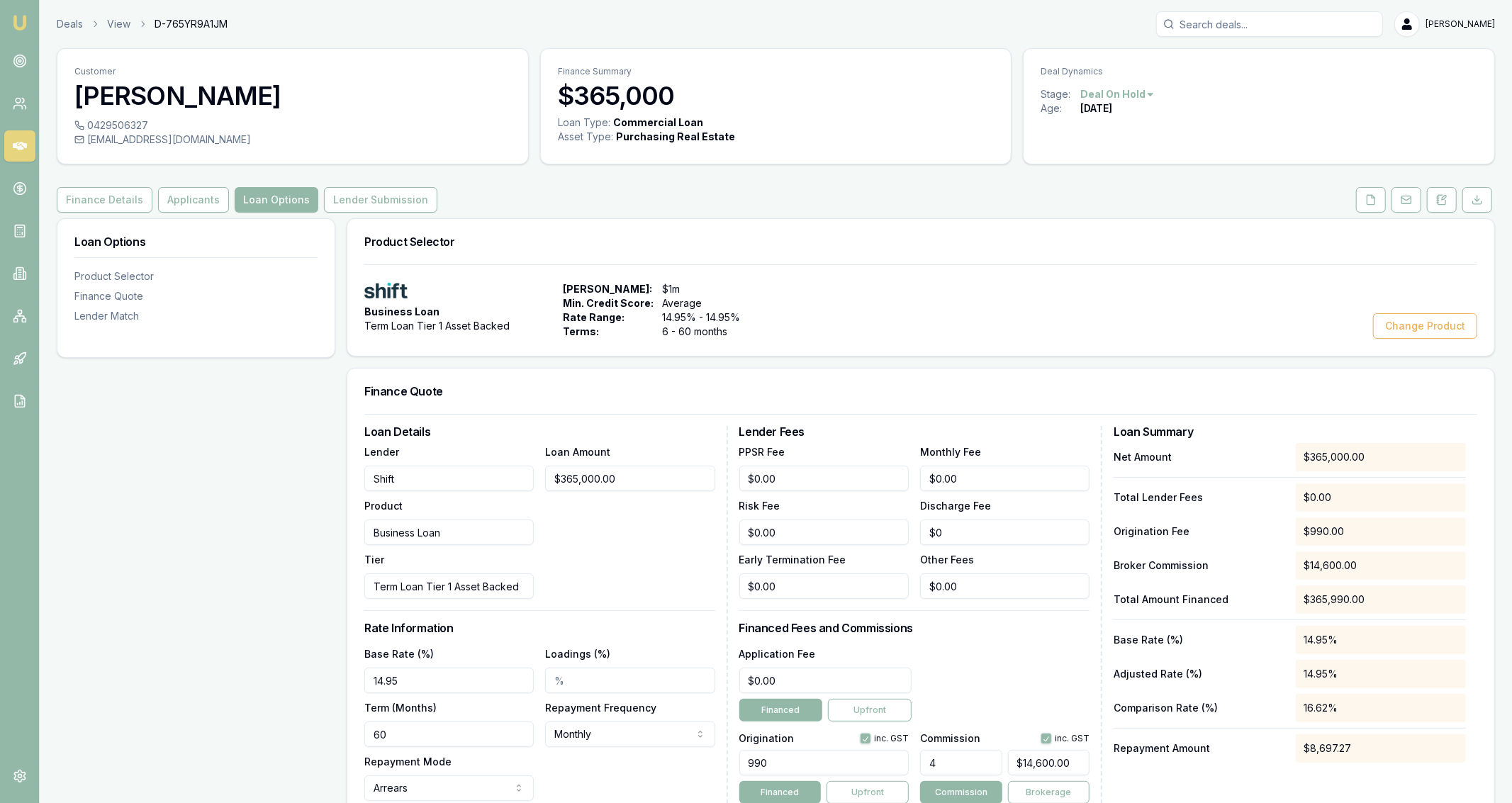
click at [1431, 316] on button "Change Product" at bounding box center [1425, 325] width 104 height 26
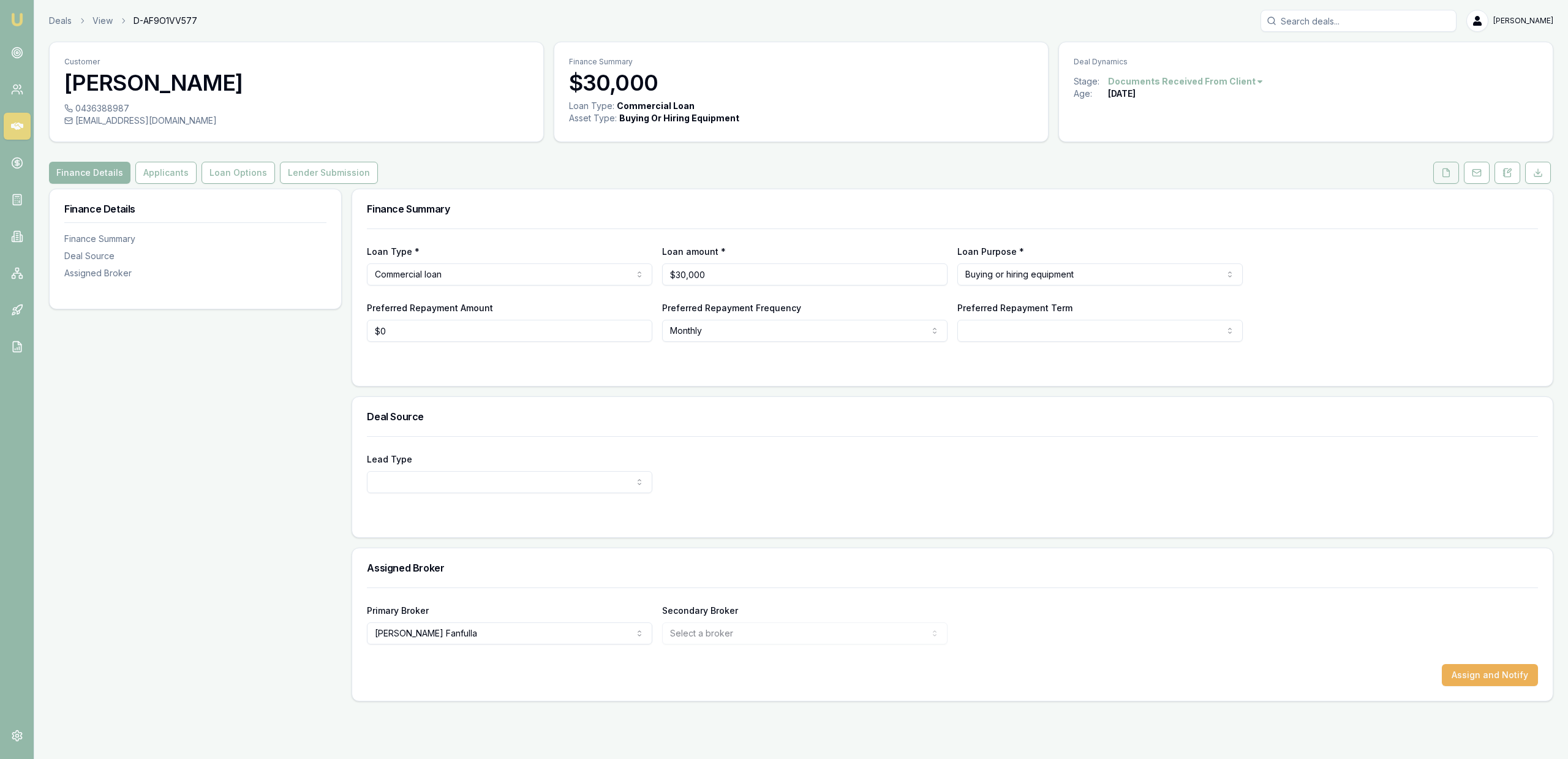
click at [1446, 180] on button at bounding box center [1446, 173] width 26 height 22
